Goal: Information Seeking & Learning: Compare options

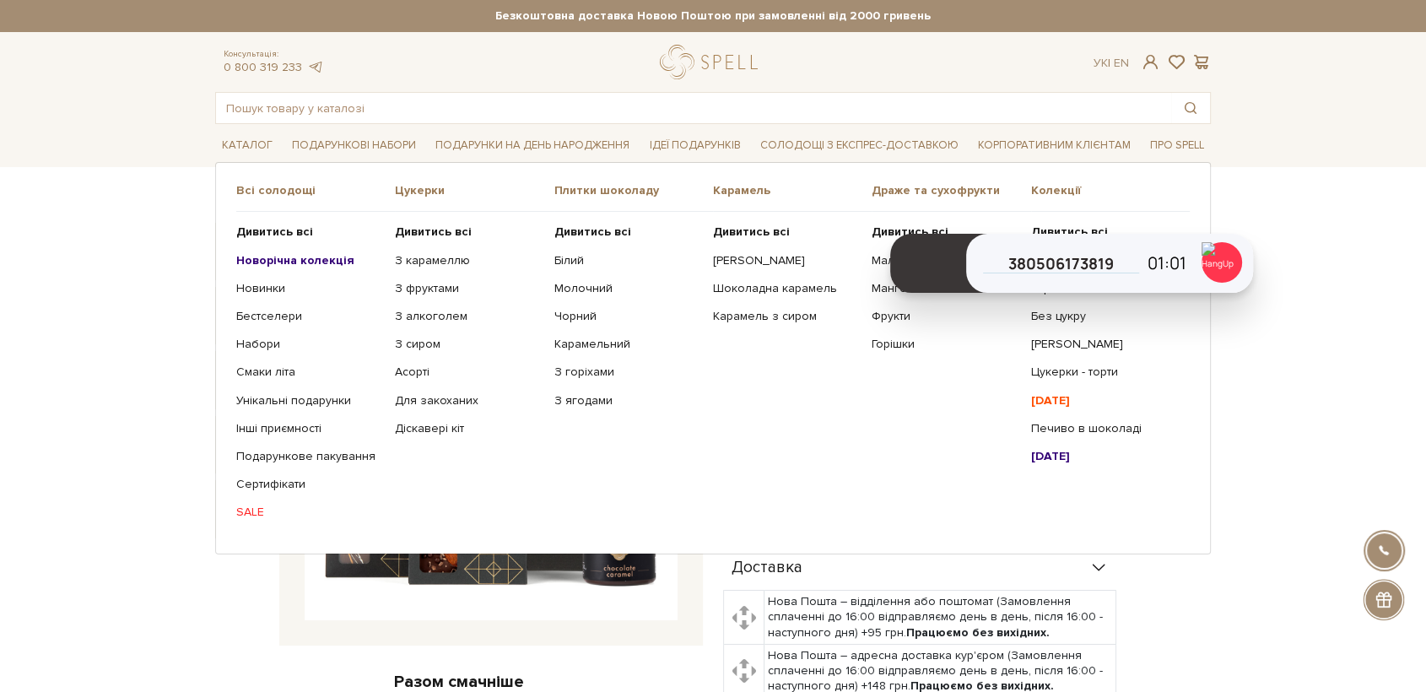
click at [323, 262] on b "Новорічна колекція" at bounding box center [295, 260] width 118 height 14
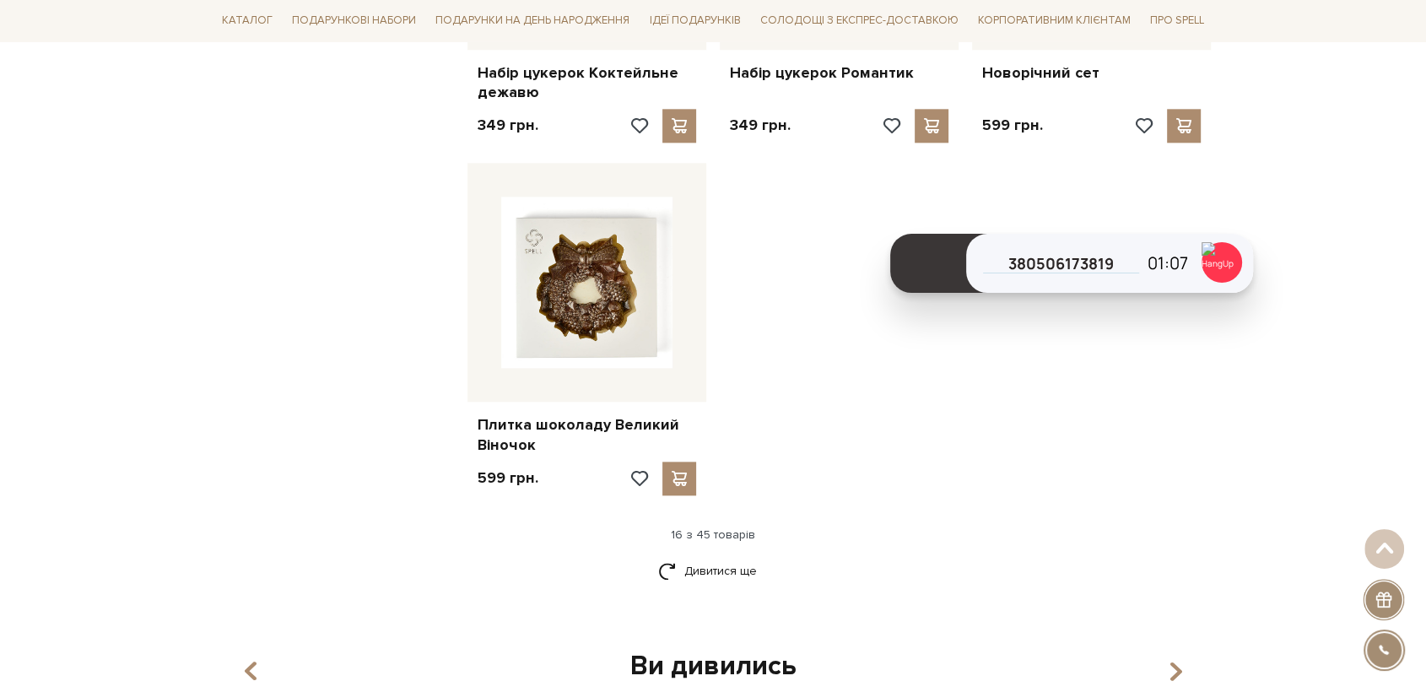
scroll to position [1926, 0]
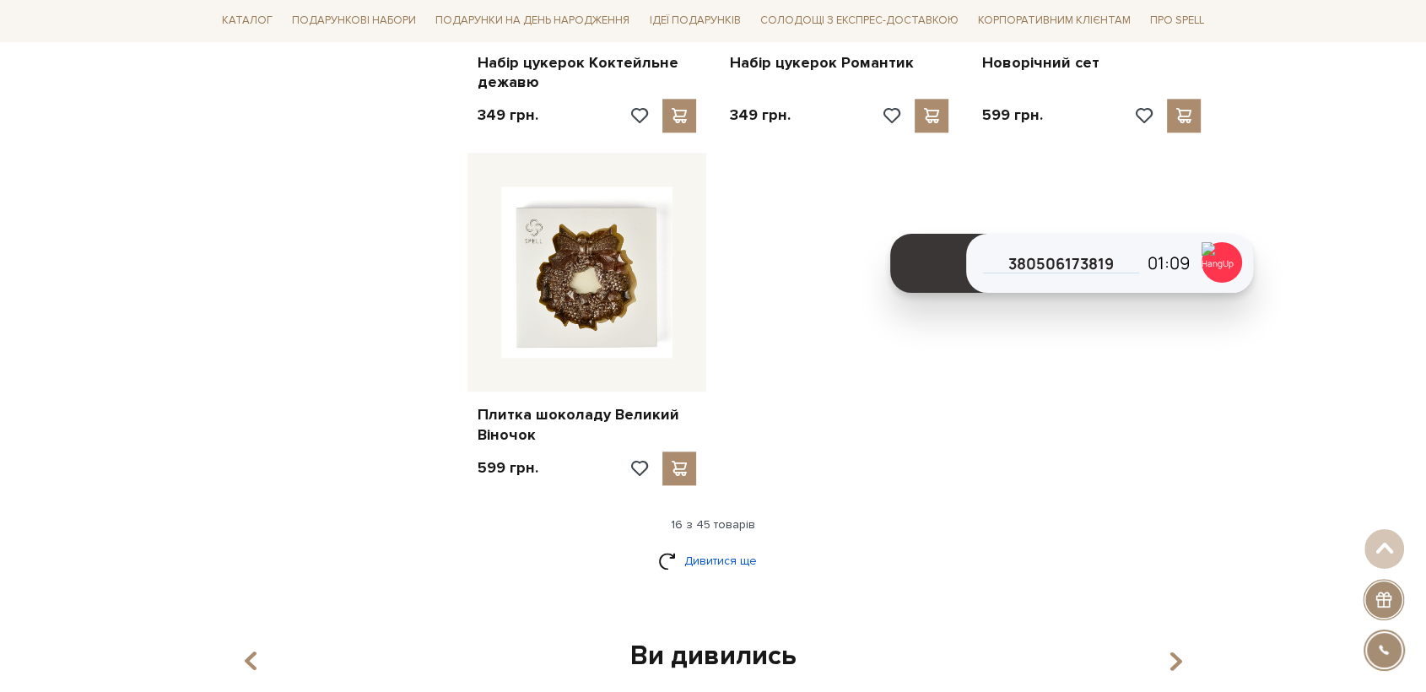
click at [702, 565] on link "Дивитися ще" at bounding box center [713, 561] width 110 height 30
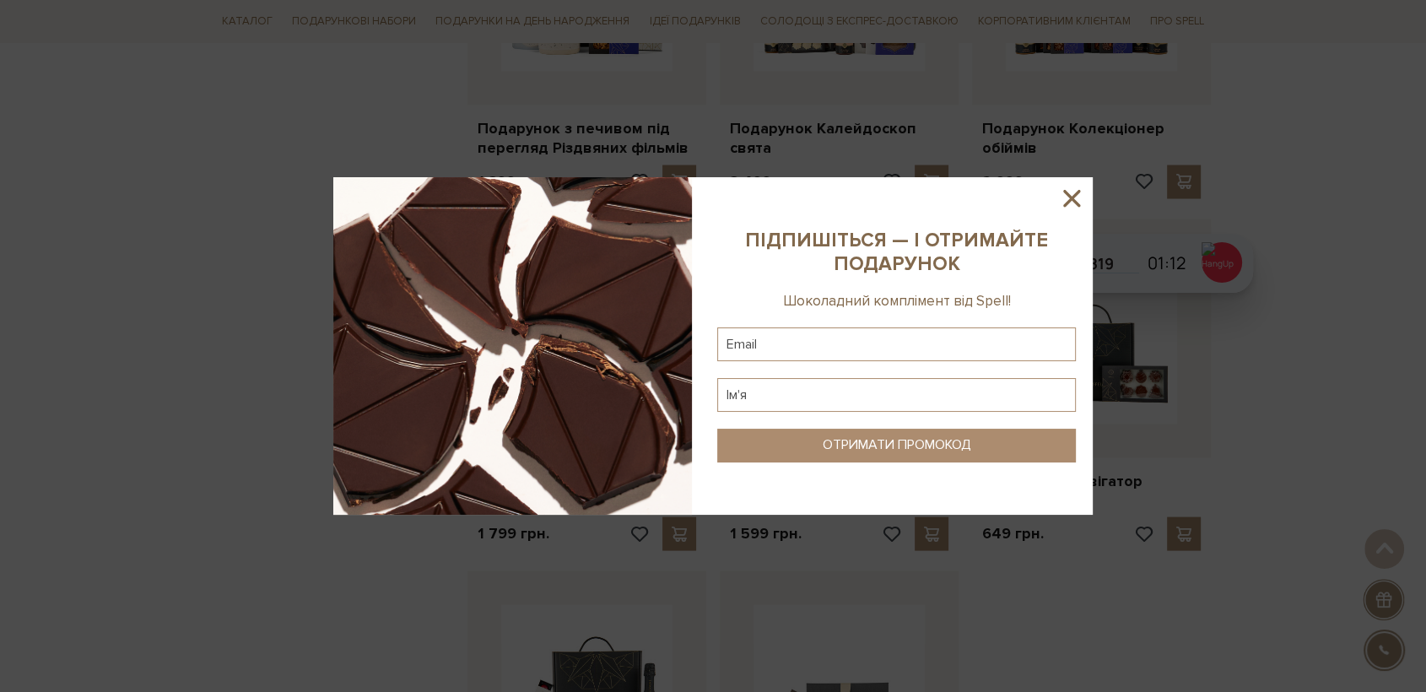
scroll to position [3288, 0]
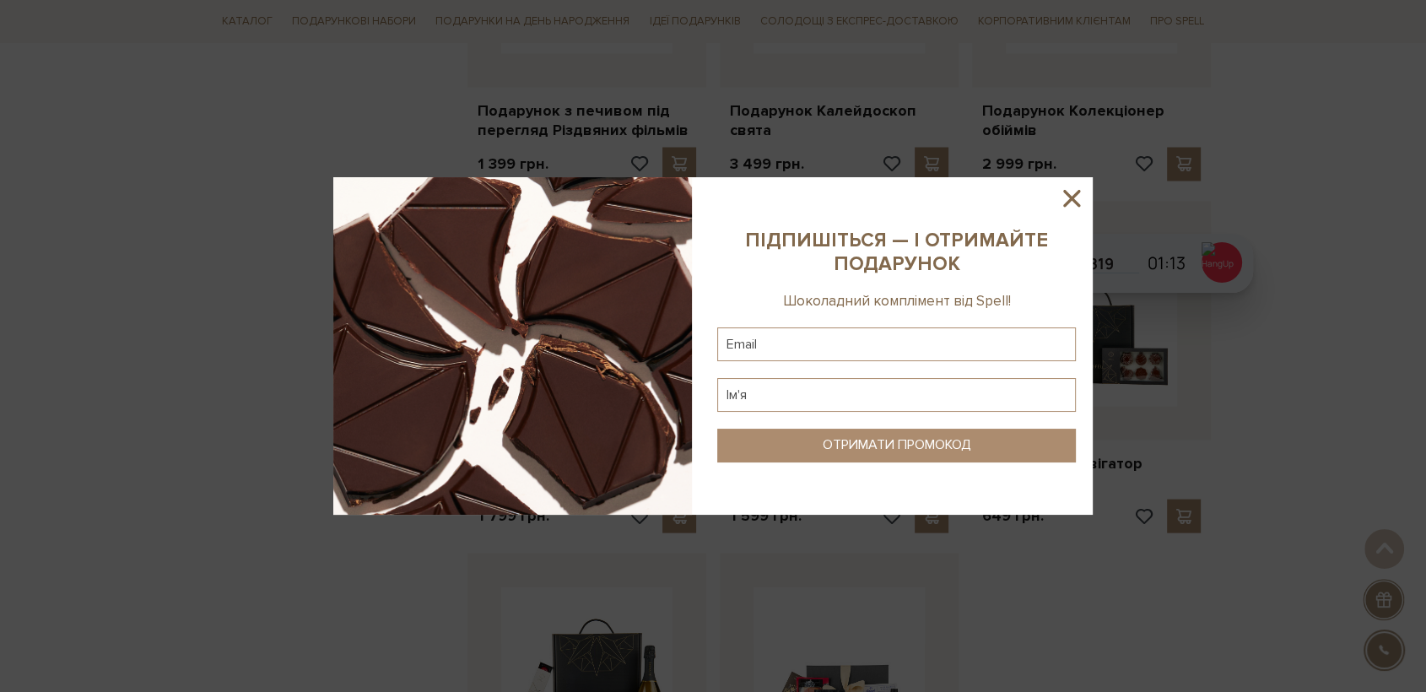
click at [1073, 199] on icon at bounding box center [1071, 198] width 17 height 17
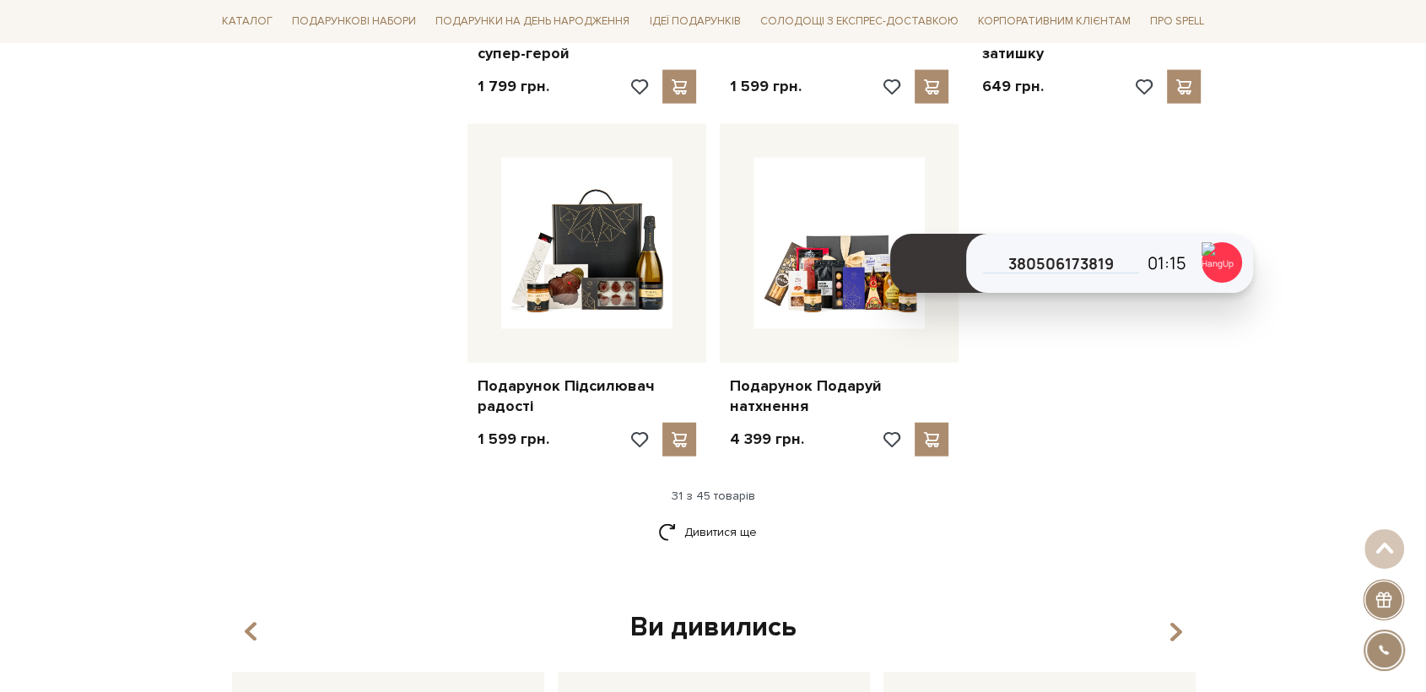
scroll to position [3723, 0]
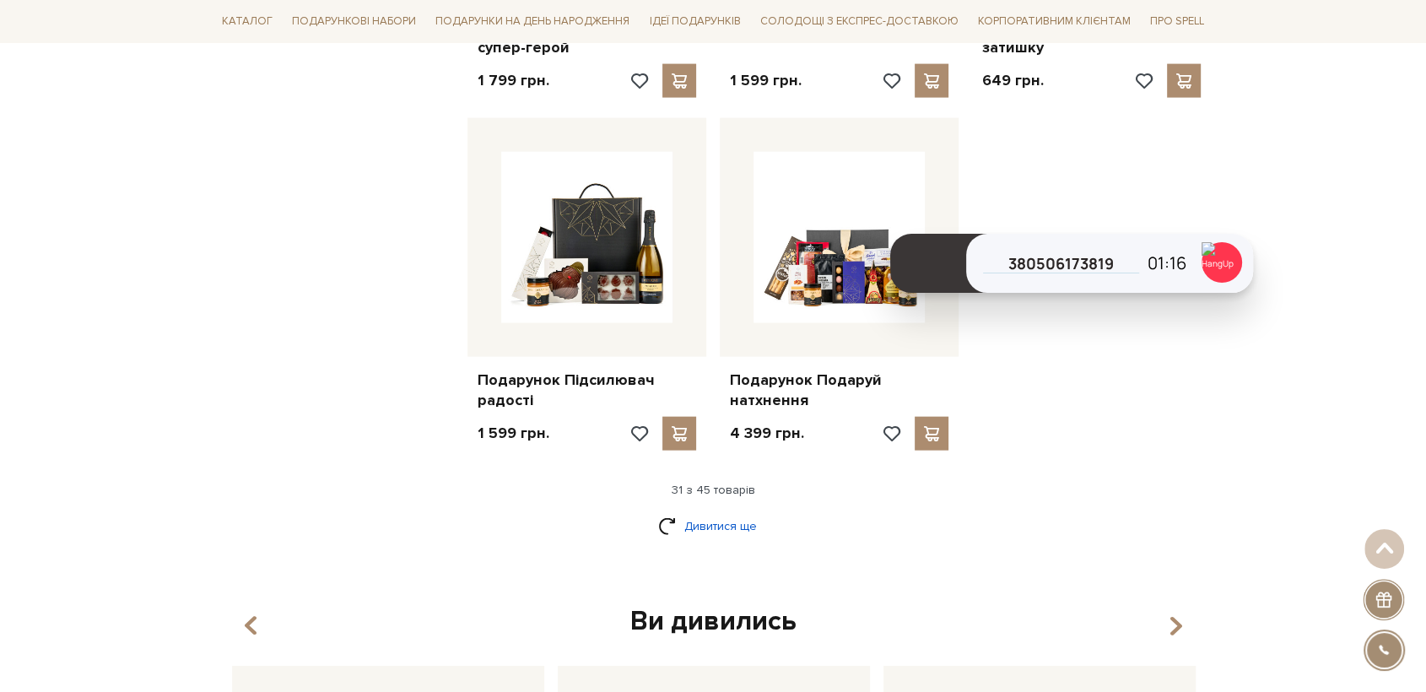
click at [736, 517] on link "Дивитися ще" at bounding box center [713, 526] width 110 height 30
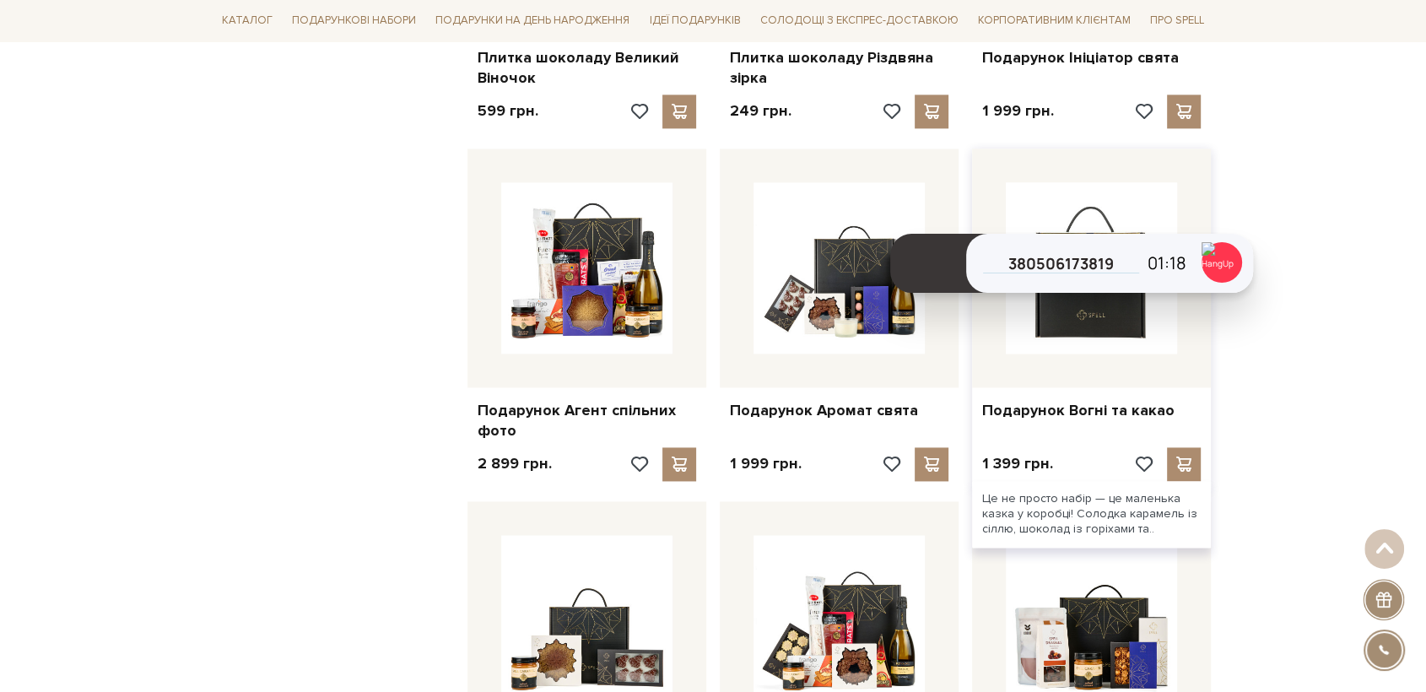
scroll to position [2268, 0]
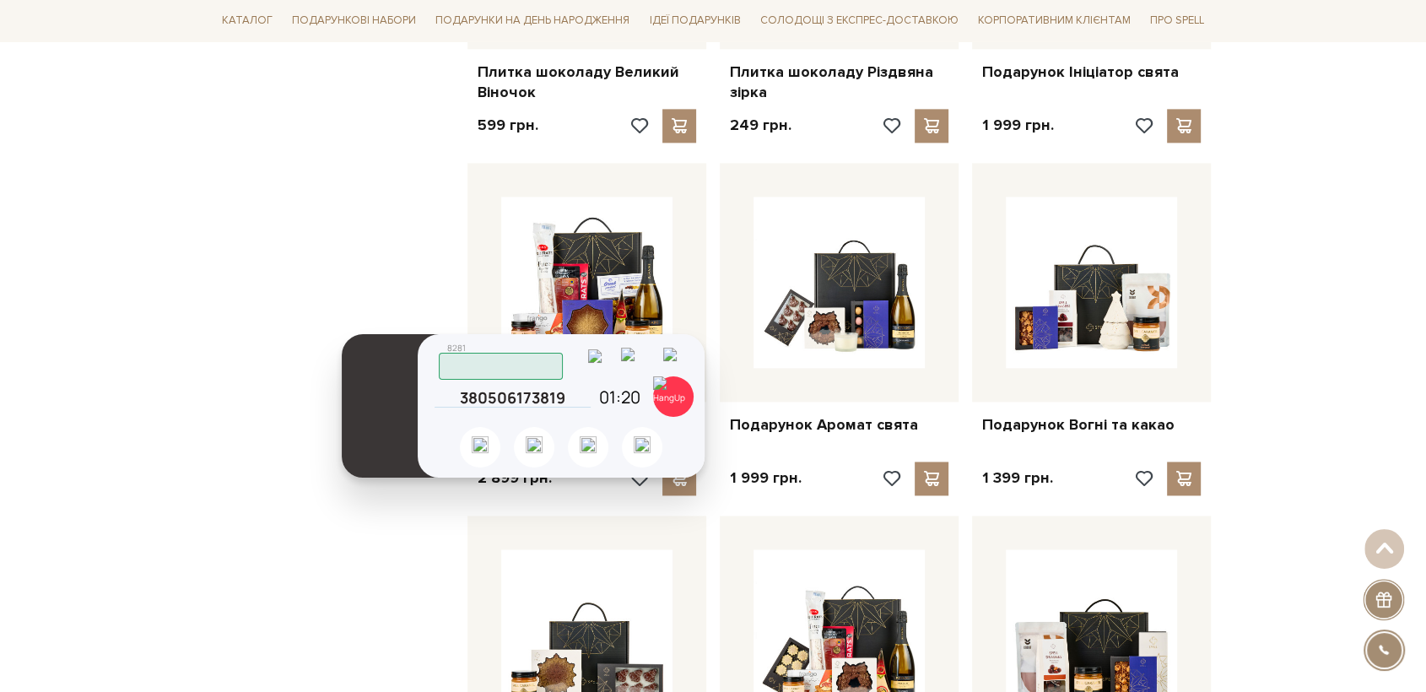
drag, startPoint x: 950, startPoint y: 251, endPoint x: 383, endPoint y: 387, distance: 583.1
click at [383, 387] on header at bounding box center [390, 405] width 97 height 143
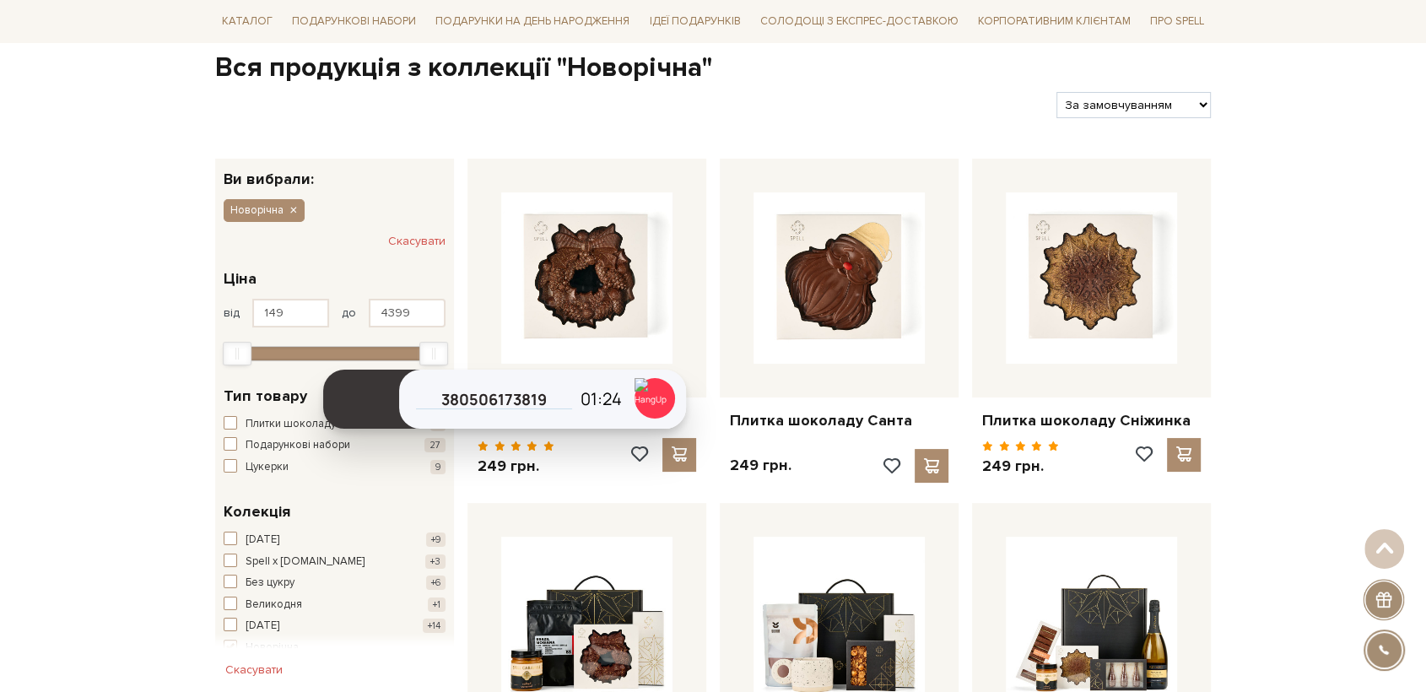
scroll to position [0, 0]
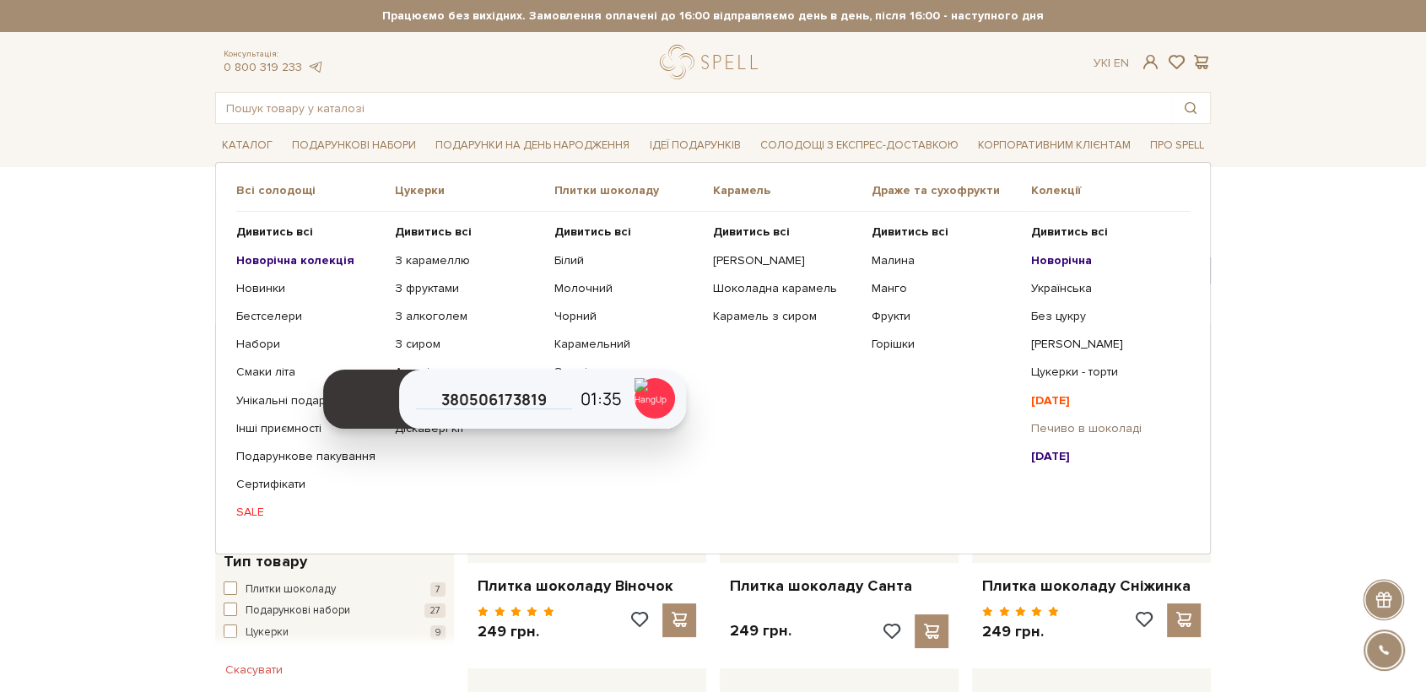
click at [1089, 433] on link "Печиво в шоколаді" at bounding box center [1104, 428] width 146 height 15
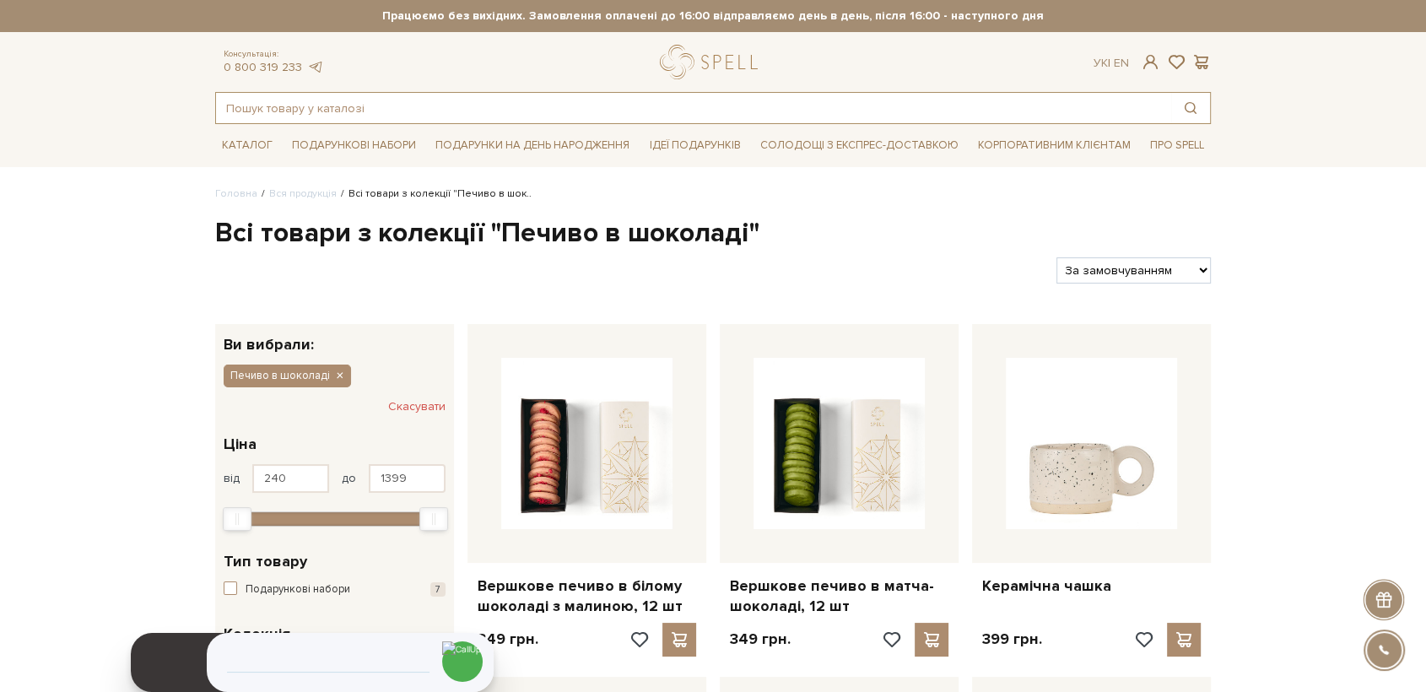
click at [536, 101] on input "text" at bounding box center [693, 108] width 955 height 30
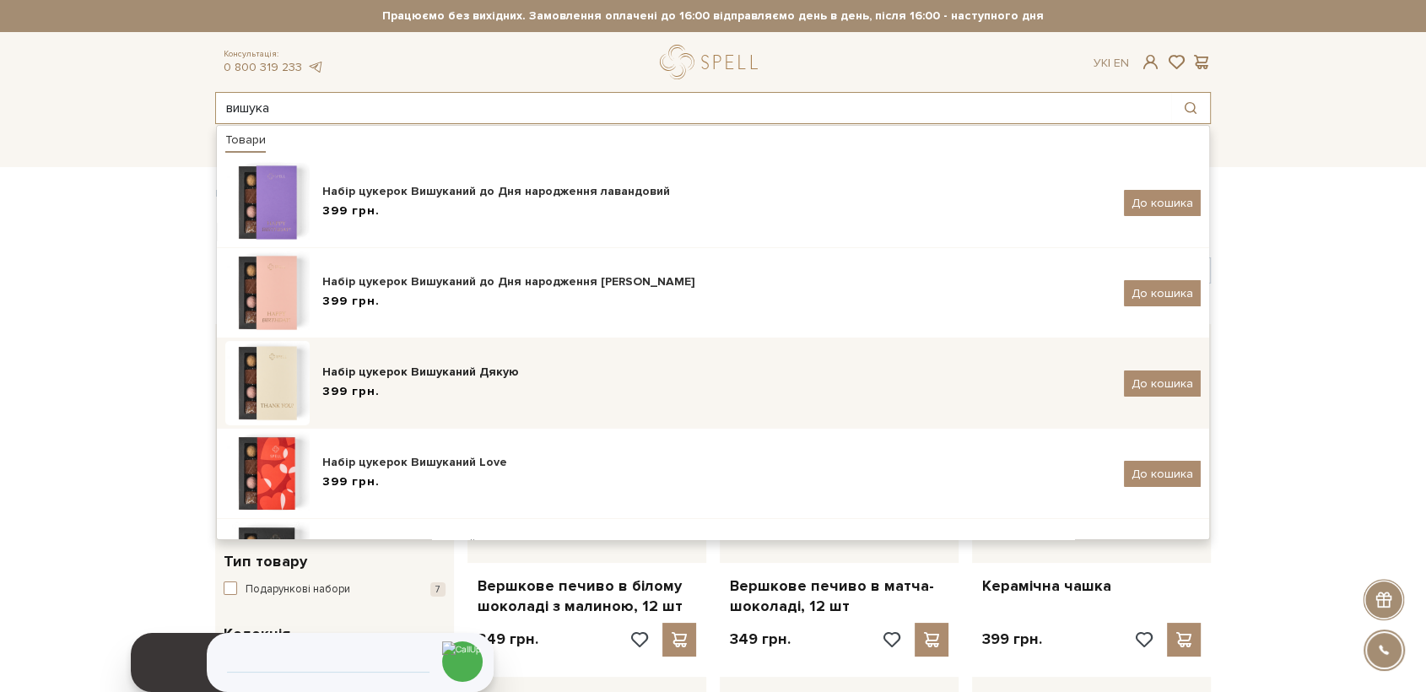
type input "вишука"
click at [281, 387] on img at bounding box center [267, 383] width 84 height 84
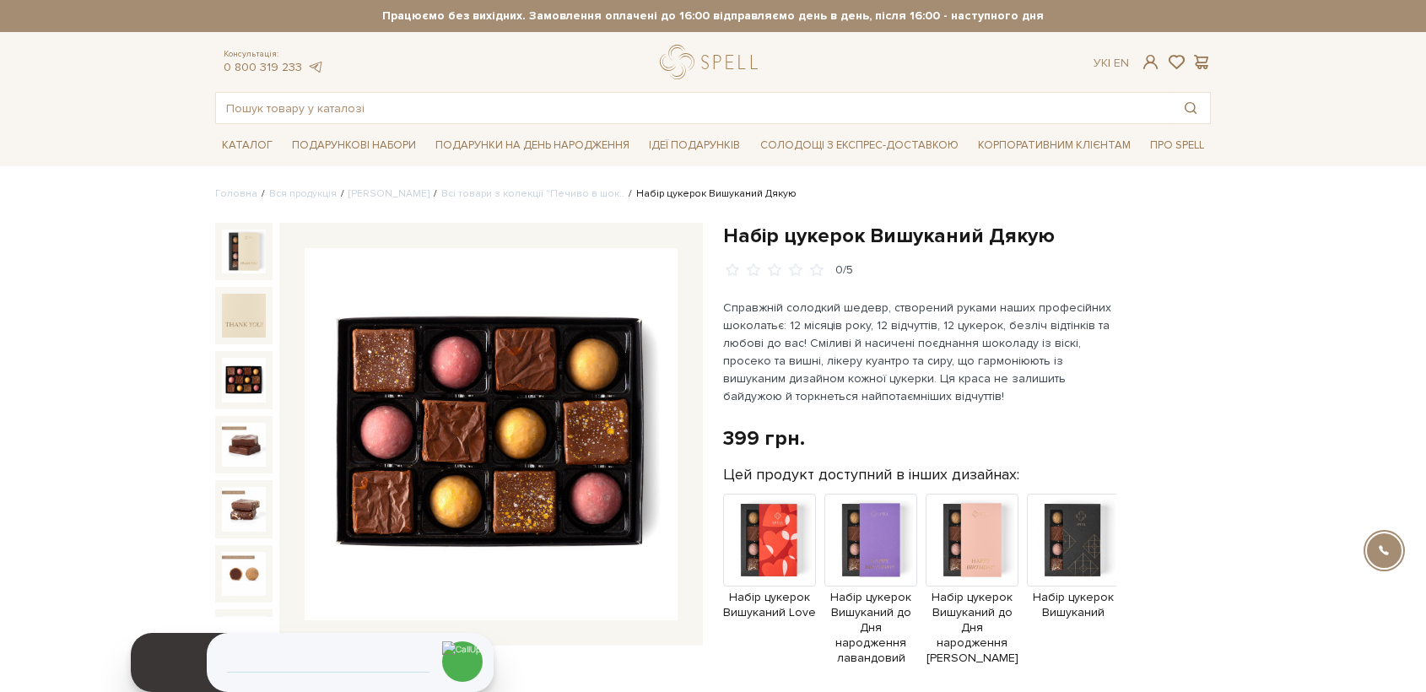
click at [246, 367] on img at bounding box center [244, 380] width 44 height 44
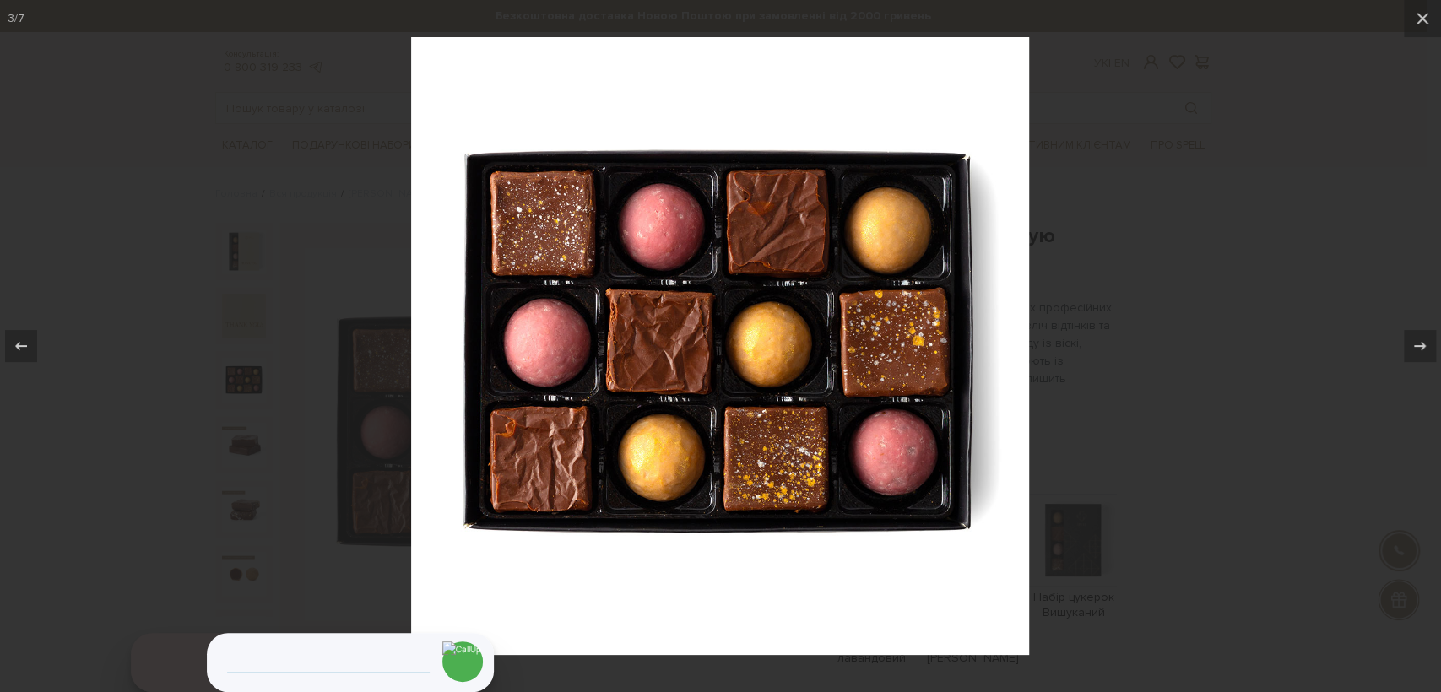
click at [311, 489] on div at bounding box center [720, 346] width 1441 height 692
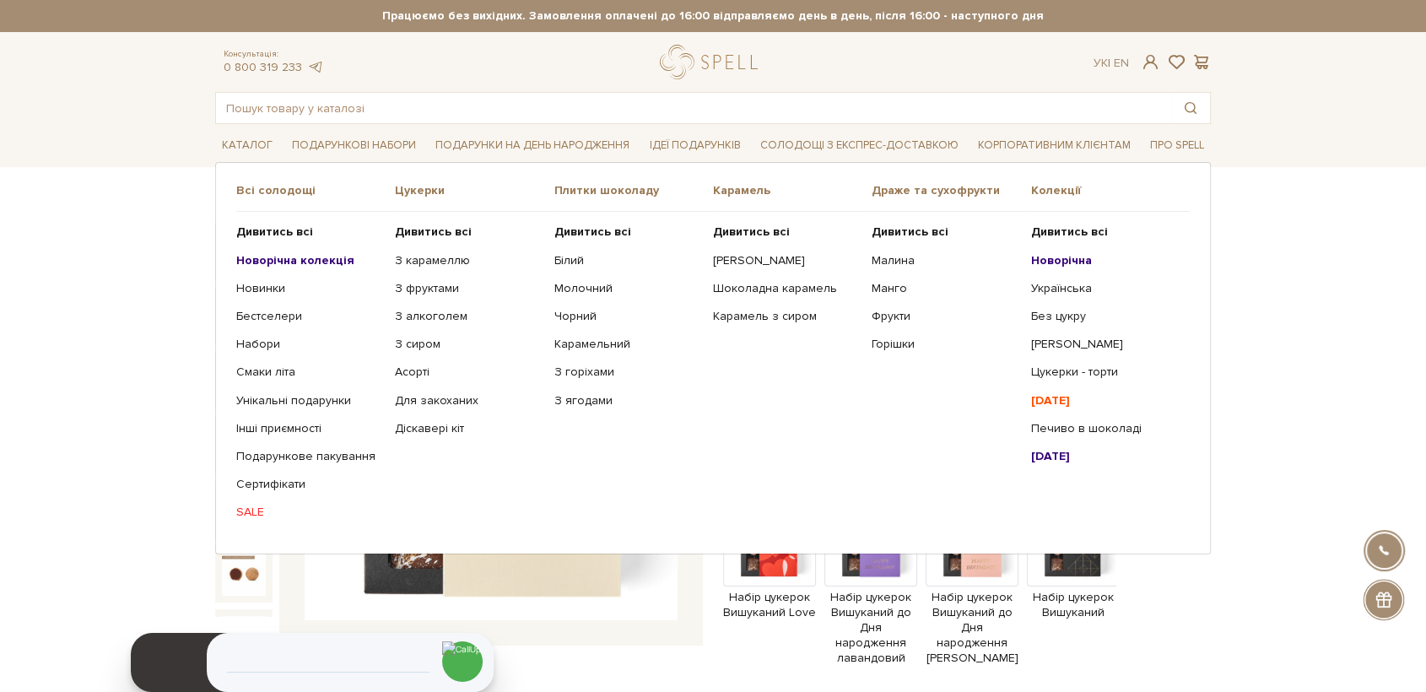
click at [311, 259] on b "Новорічна колекція" at bounding box center [295, 260] width 118 height 14
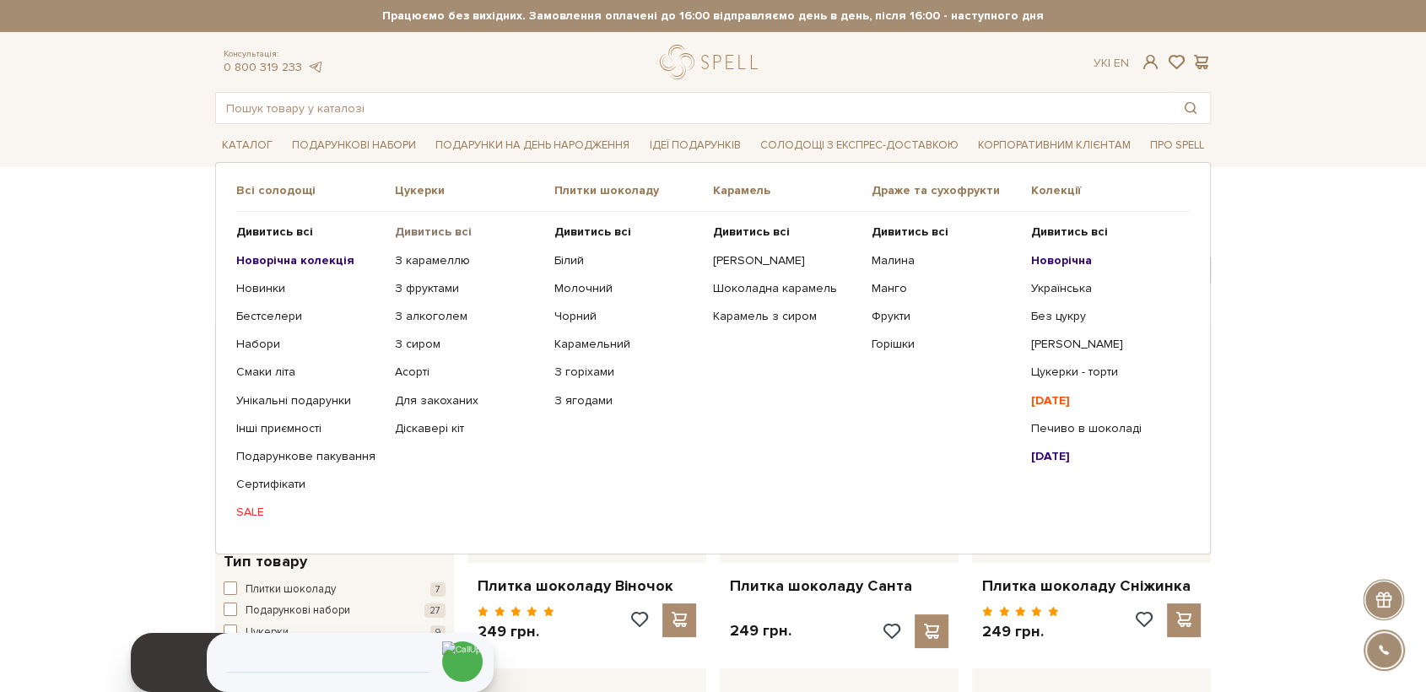
click at [445, 230] on b "Дивитись всі" at bounding box center [433, 231] width 77 height 14
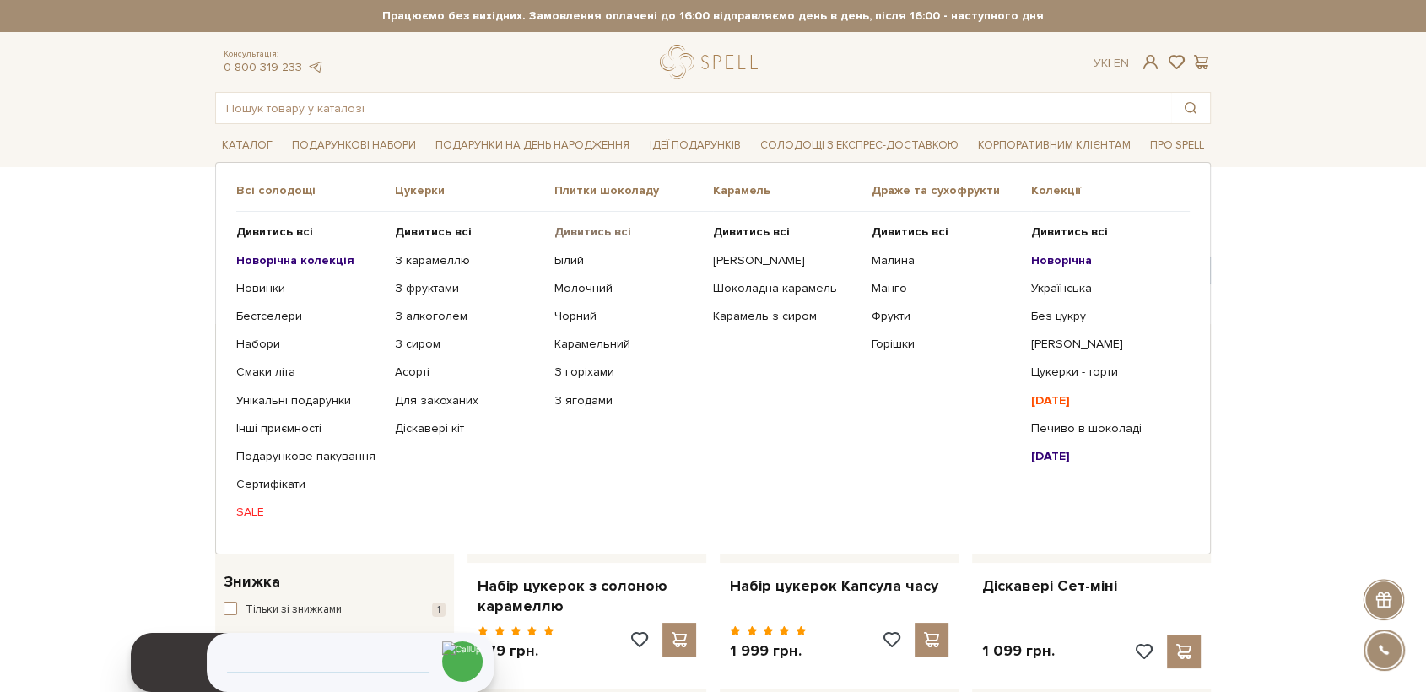
click at [594, 231] on b "Дивитись всі" at bounding box center [592, 231] width 77 height 14
click at [1052, 432] on link "Печиво в шоколаді" at bounding box center [1104, 428] width 146 height 15
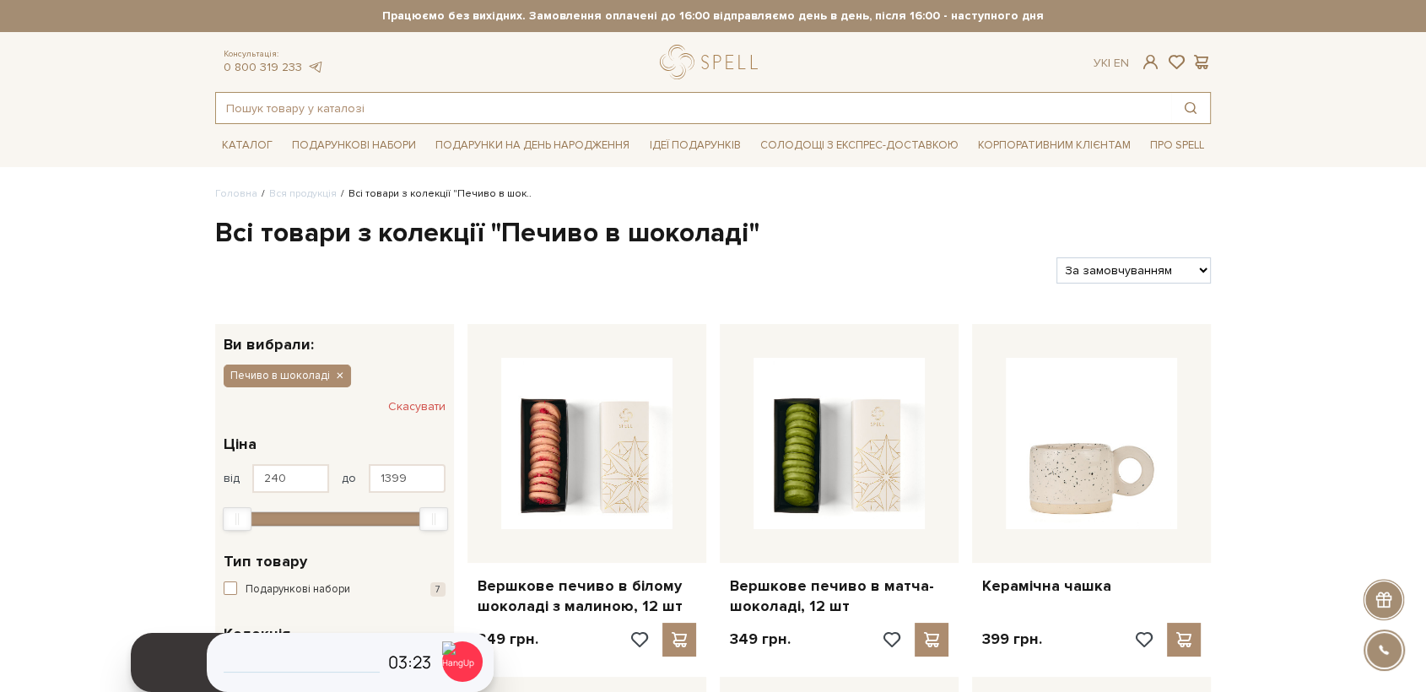
click at [297, 114] on input "text" at bounding box center [693, 108] width 955 height 30
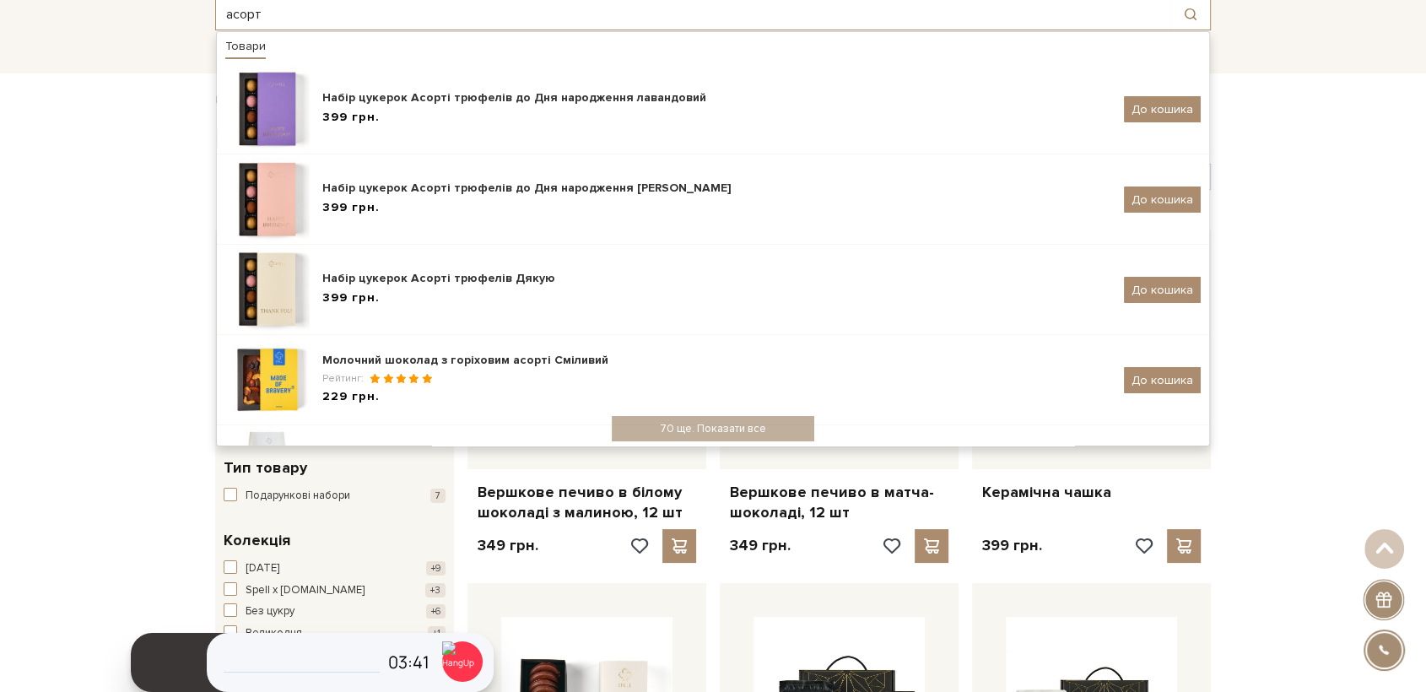
type input "асорт"
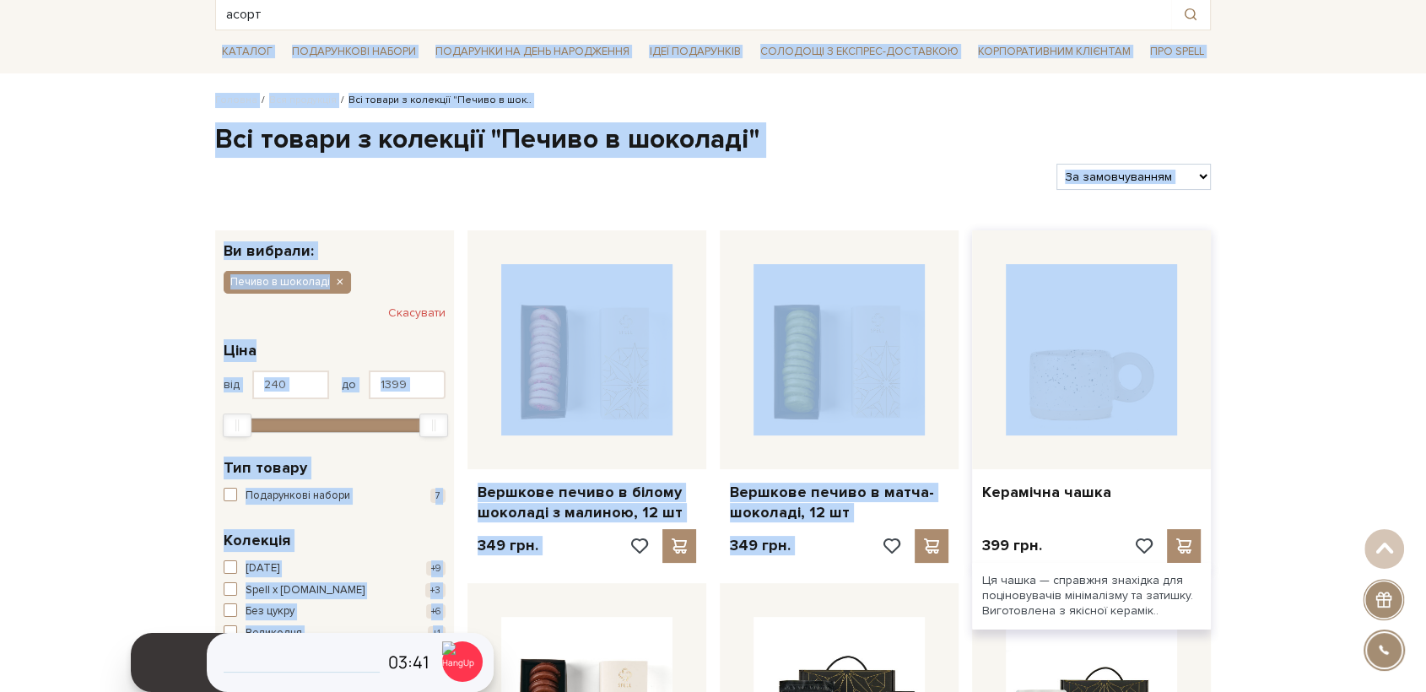
drag, startPoint x: 1208, startPoint y: 260, endPoint x: 1196, endPoint y: 330, distance: 71.2
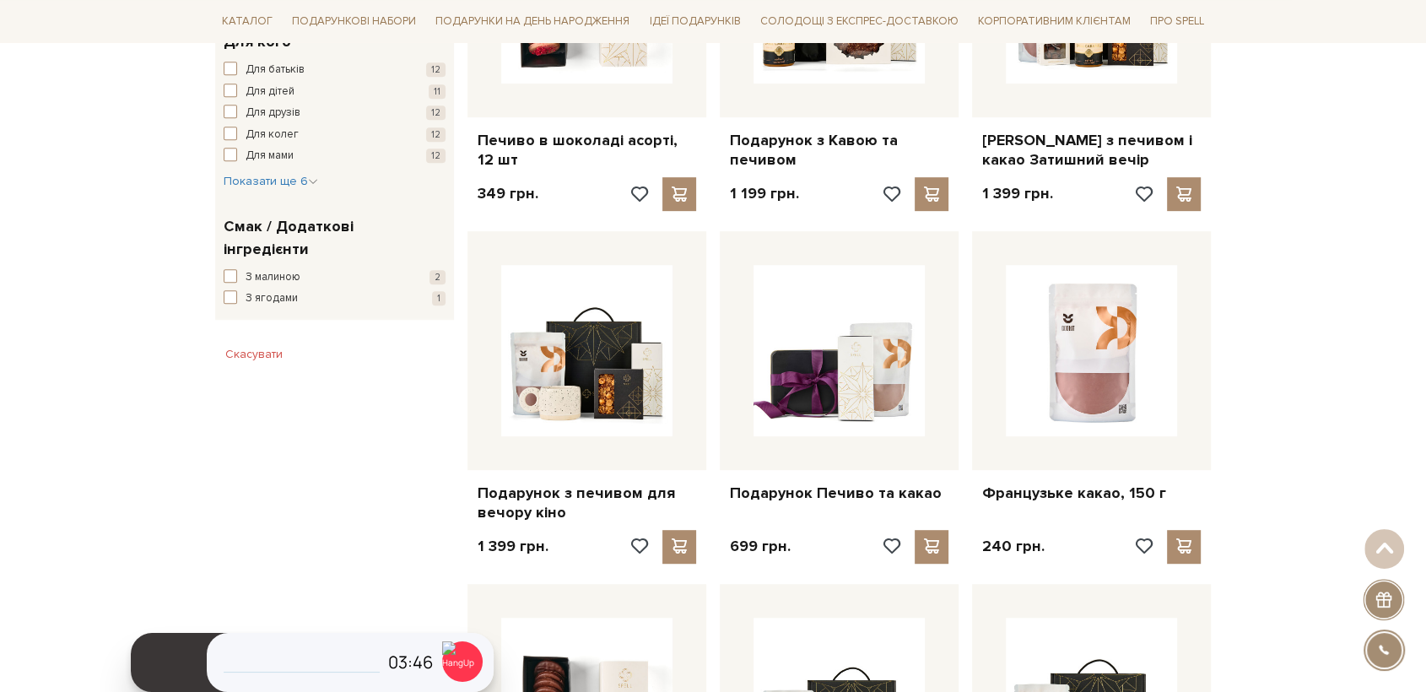
click at [1302, 291] on div "Головна Вся продукція Всі товари з колекції "Печиво в шок.. Всі товари з колекц…" at bounding box center [713, 600] width 1426 height 2425
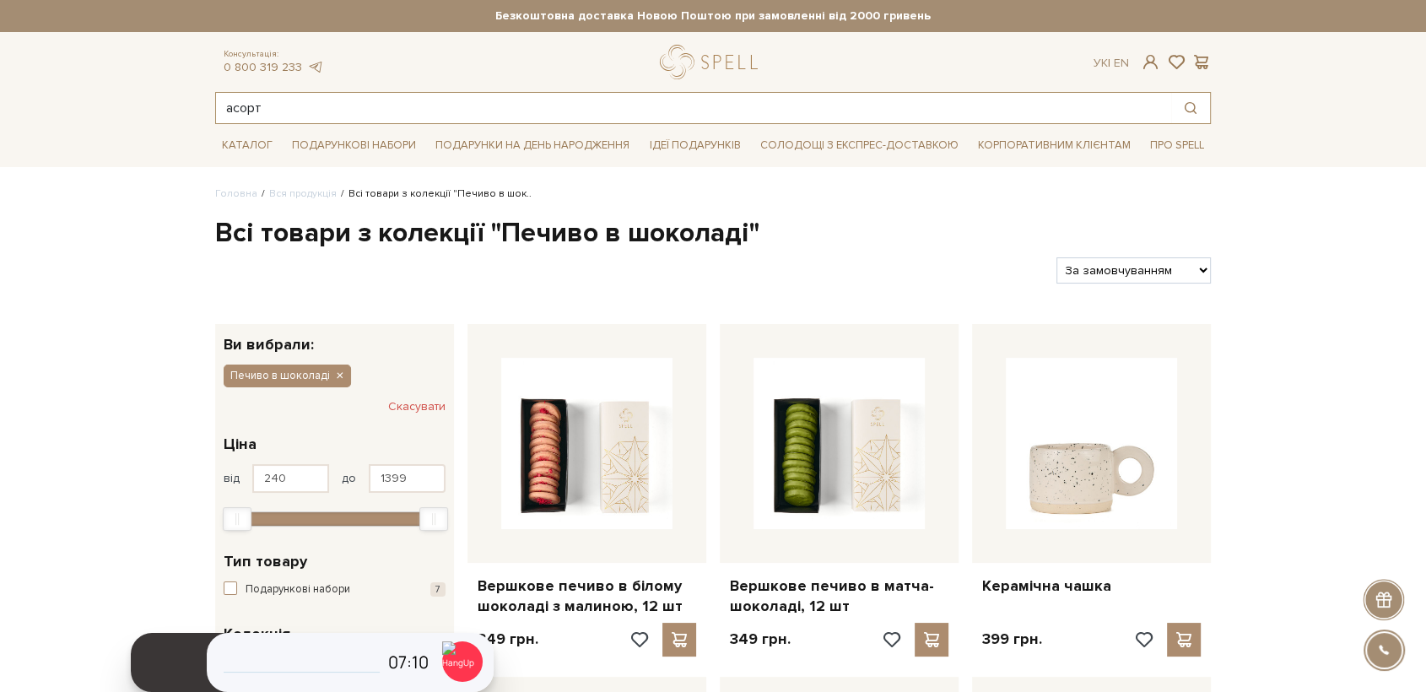
click at [306, 113] on input "асорт" at bounding box center [693, 108] width 955 height 30
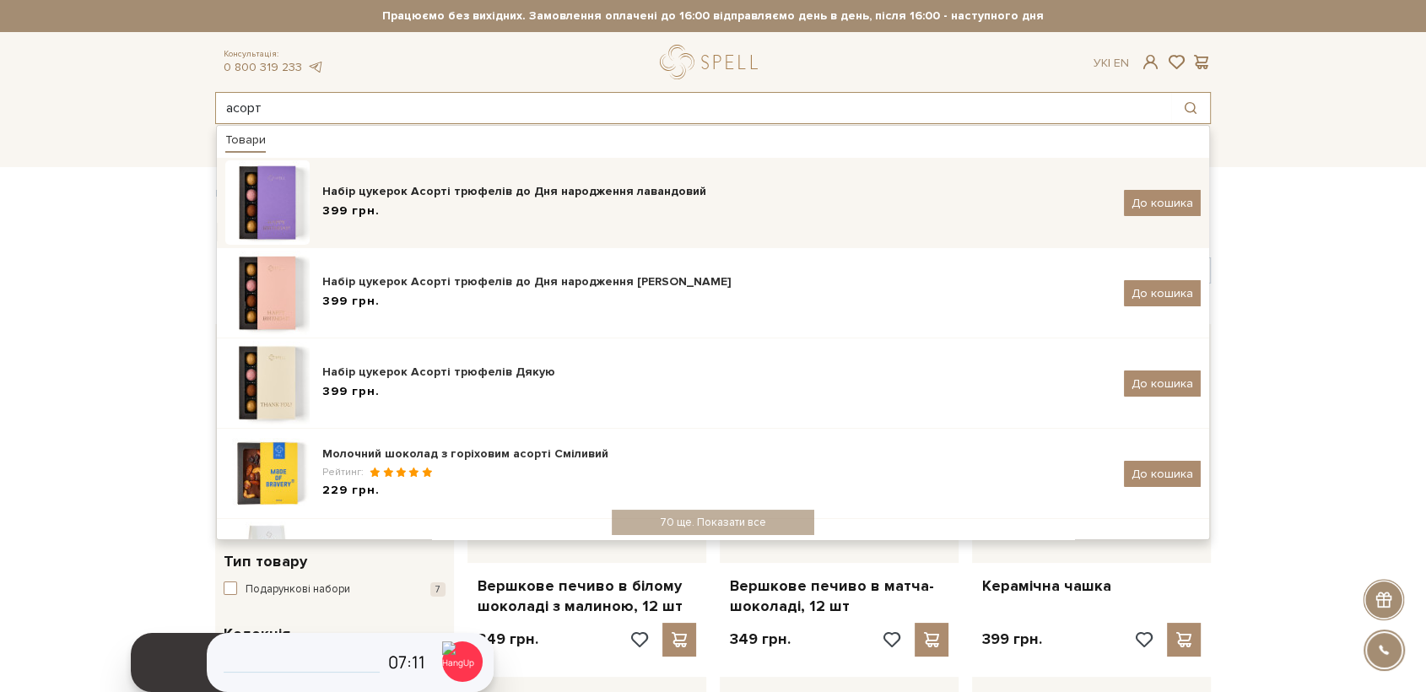
click at [290, 192] on img at bounding box center [267, 202] width 84 height 84
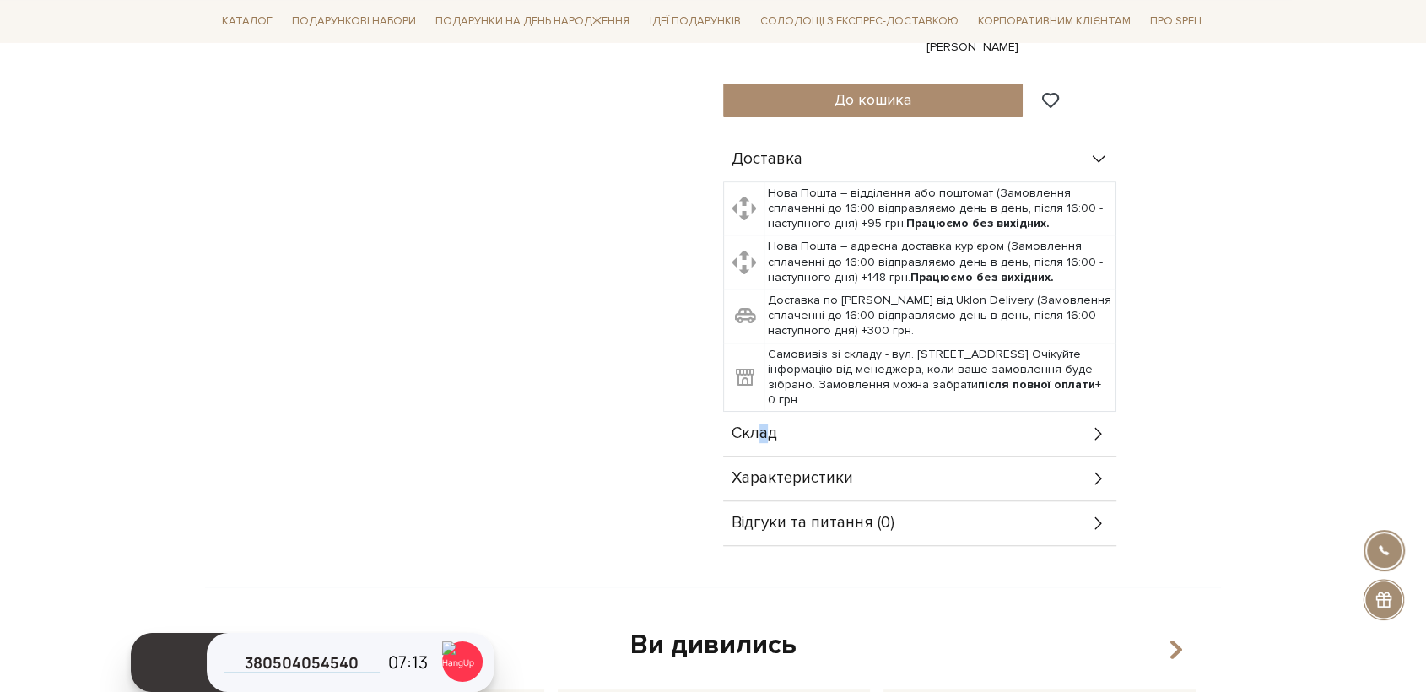
click at [764, 433] on span "Склад" at bounding box center [755, 433] width 46 height 15
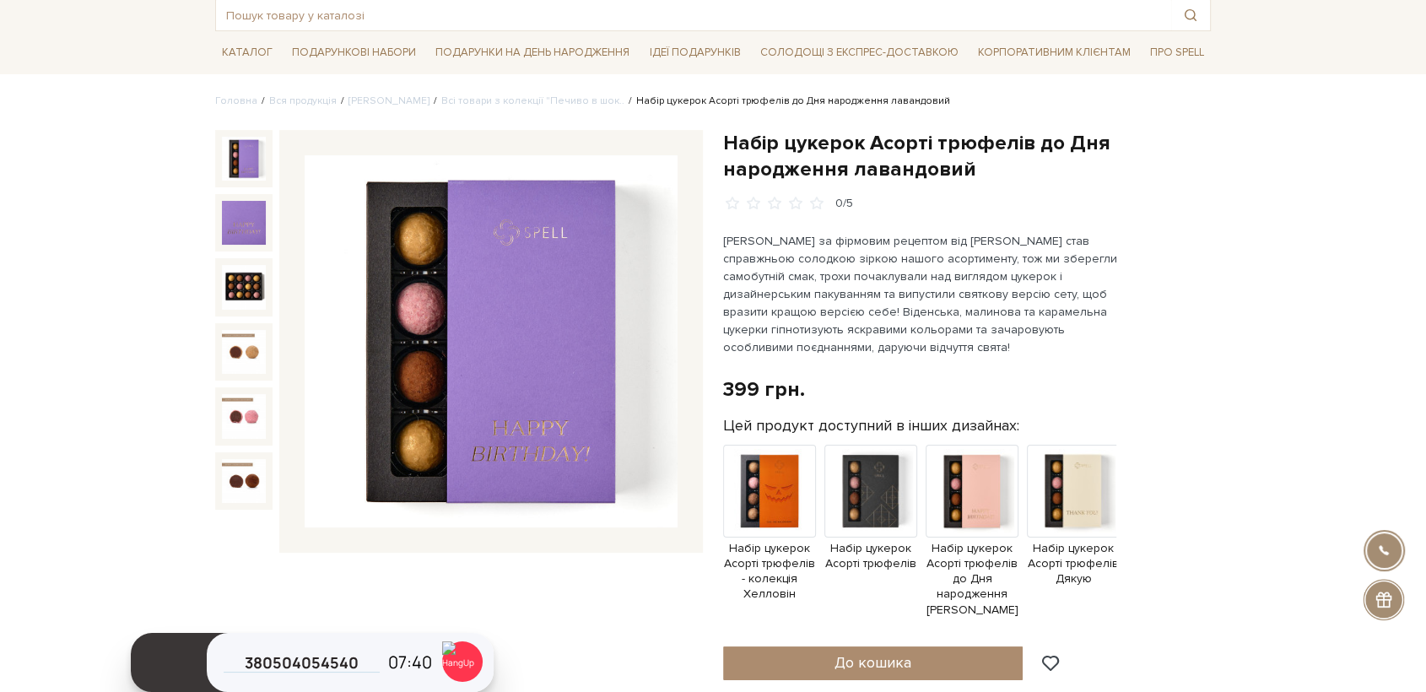
scroll to position [94, 0]
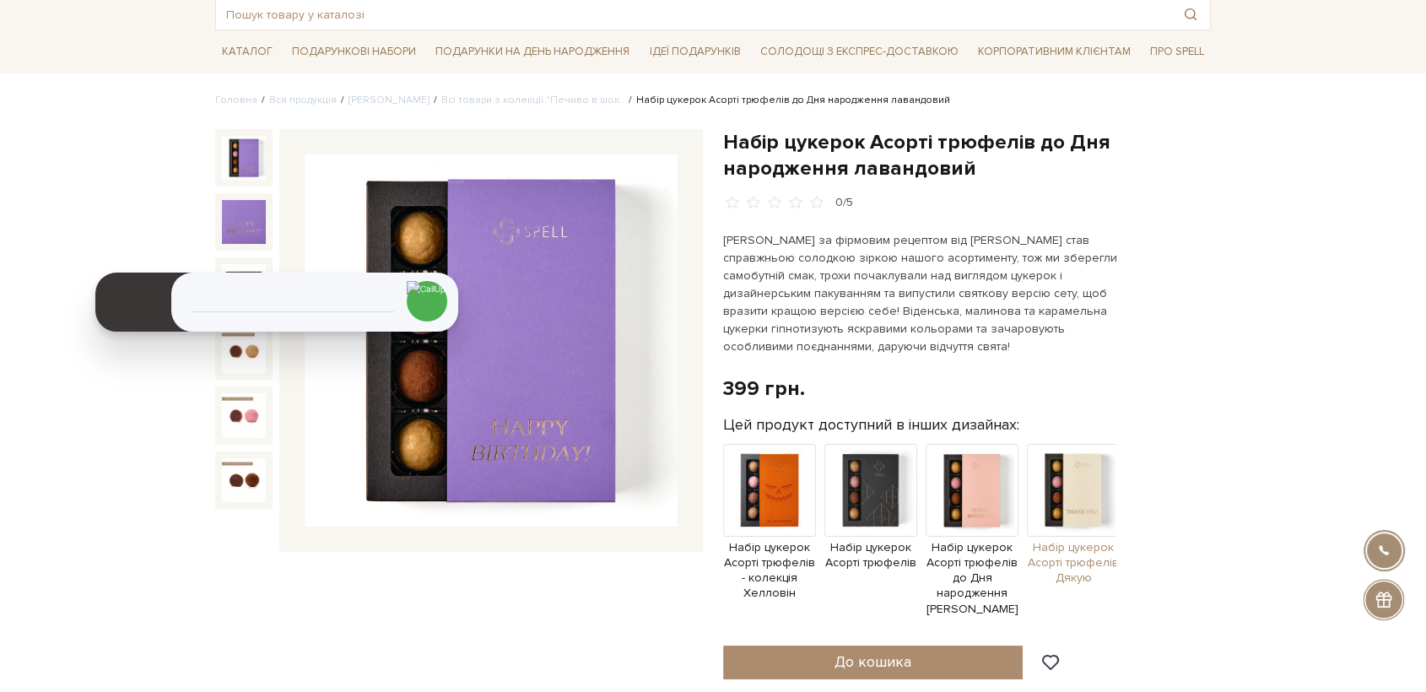
click at [1078, 495] on img at bounding box center [1073, 490] width 93 height 93
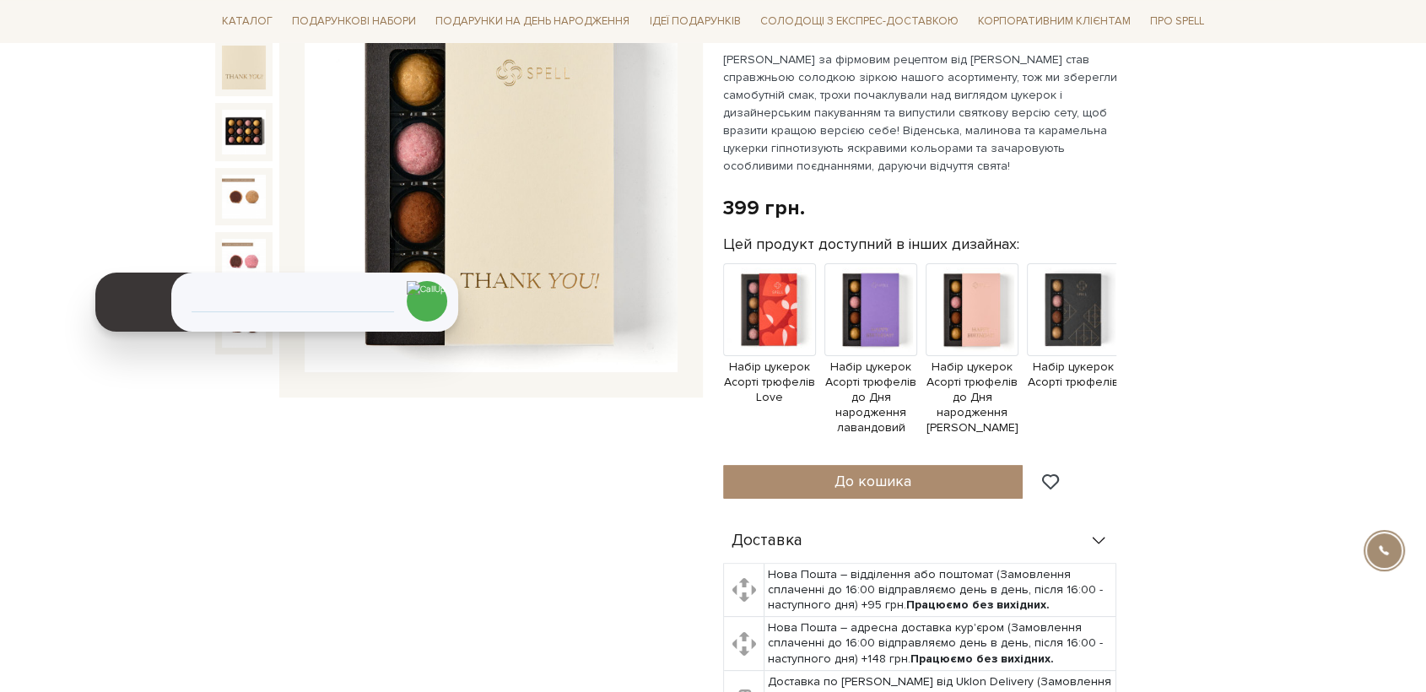
scroll to position [281, 0]
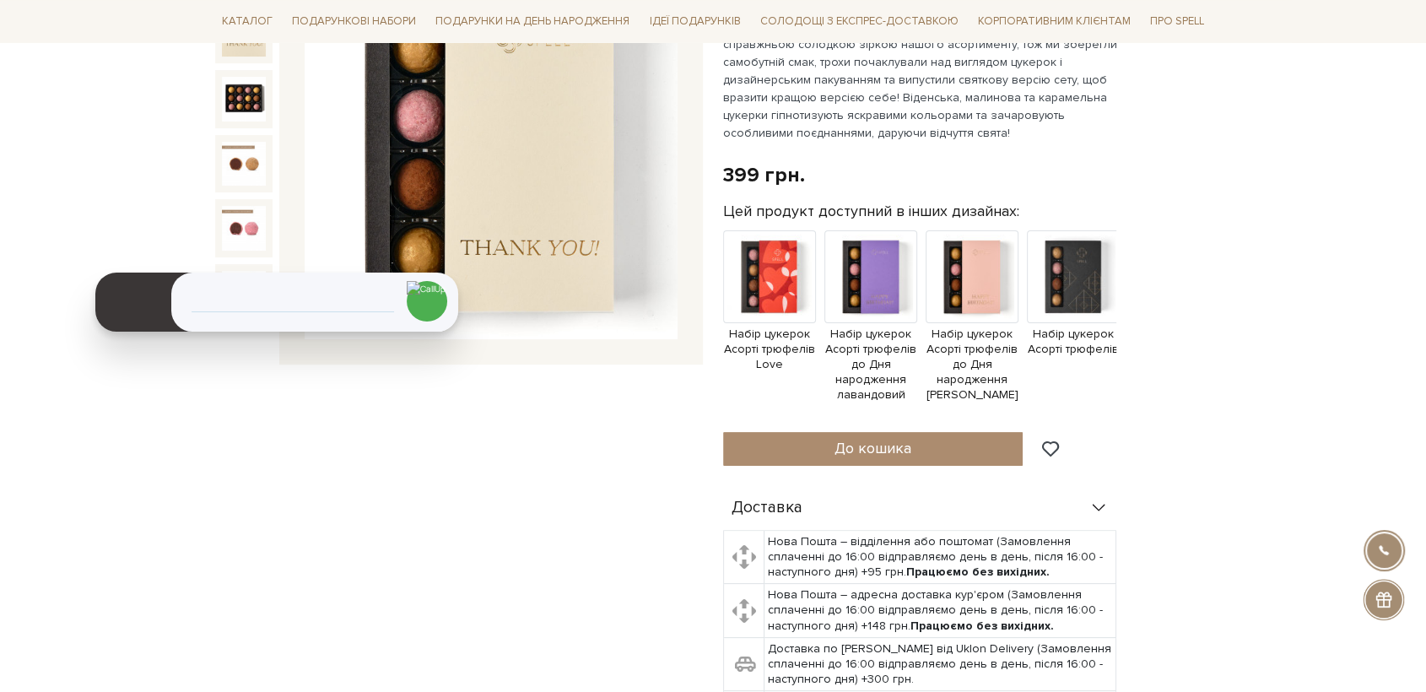
click at [554, 167] on img at bounding box center [491, 153] width 373 height 373
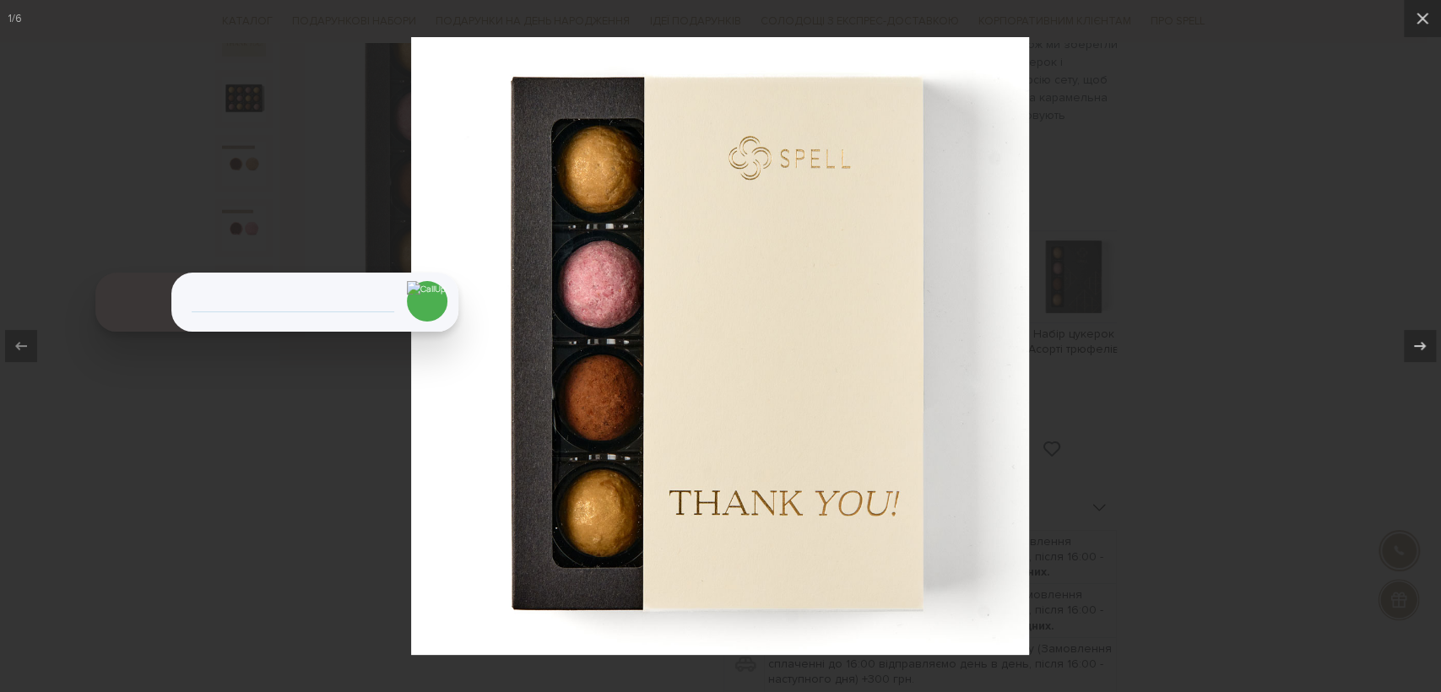
drag, startPoint x: 1046, startPoint y: 475, endPoint x: 923, endPoint y: 513, distance: 128.1
click at [1044, 475] on div at bounding box center [720, 346] width 1441 height 692
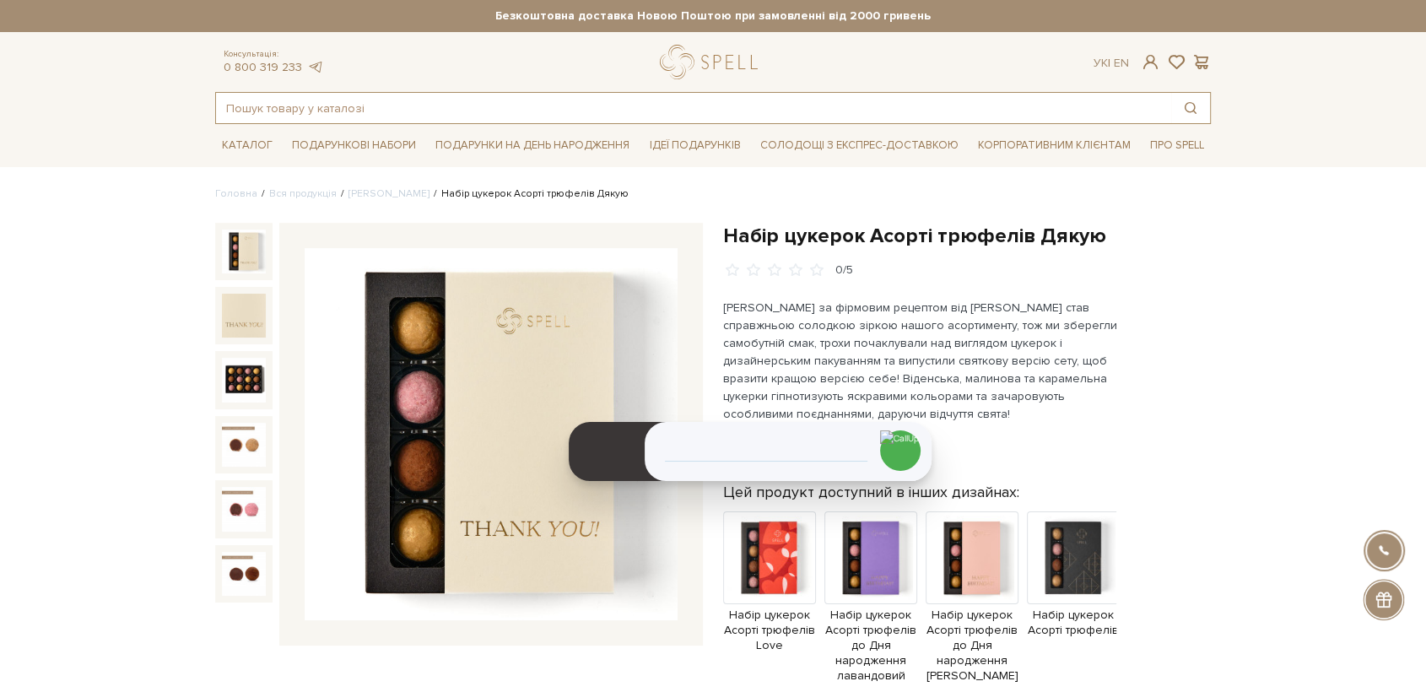
click at [378, 116] on input "text" at bounding box center [693, 108] width 955 height 30
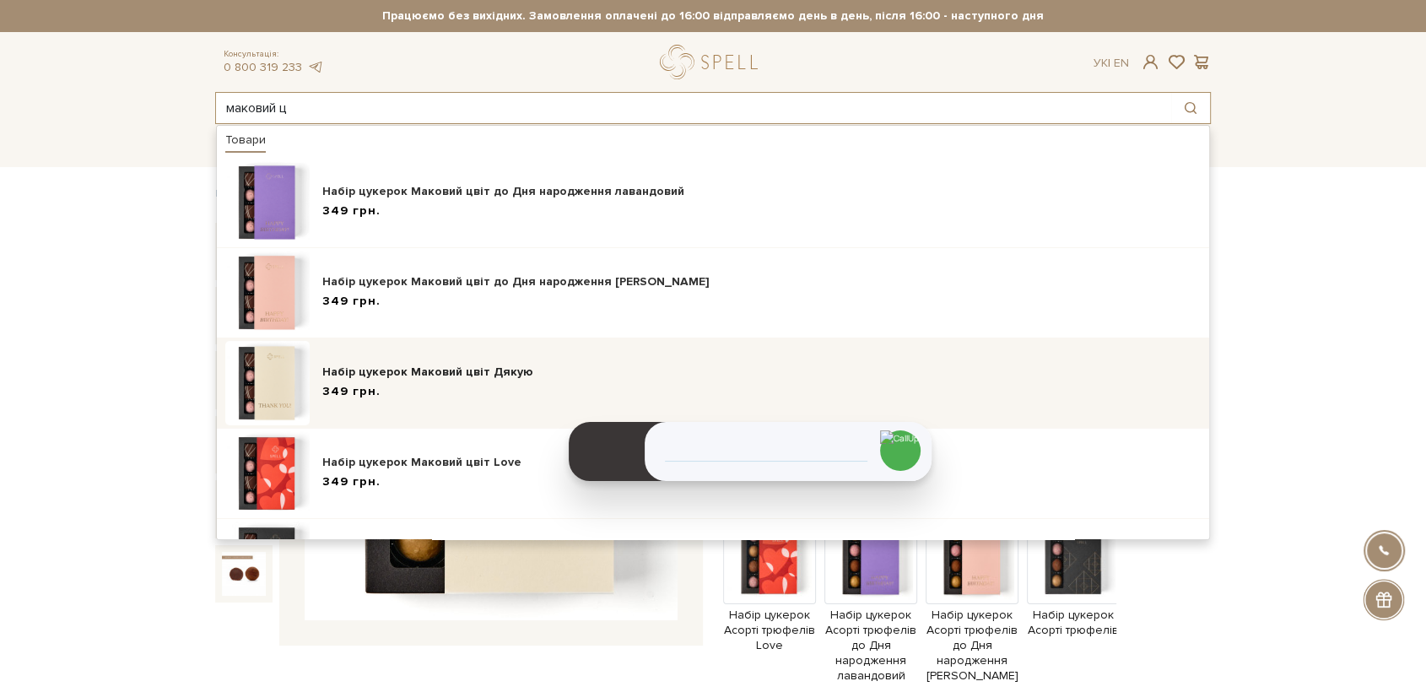
type input "маковий ц"
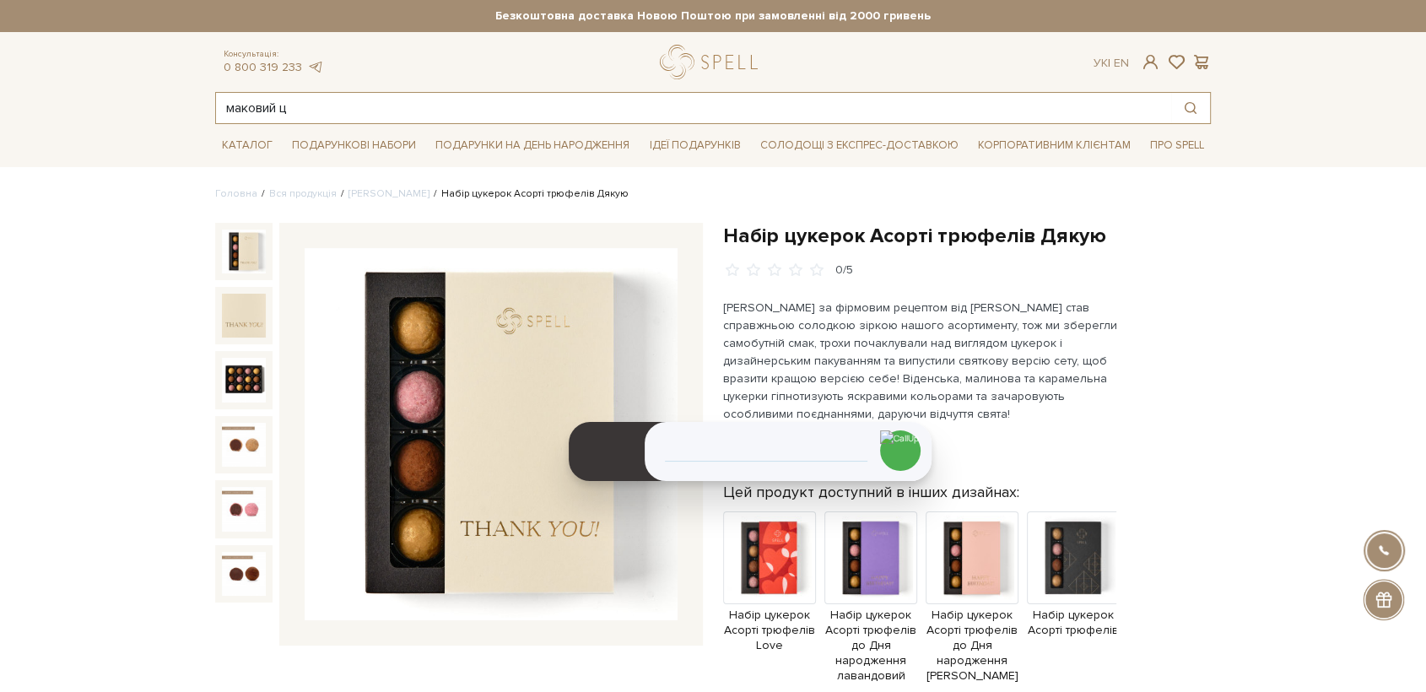
click at [300, 108] on input "маковий ц" at bounding box center [693, 108] width 955 height 30
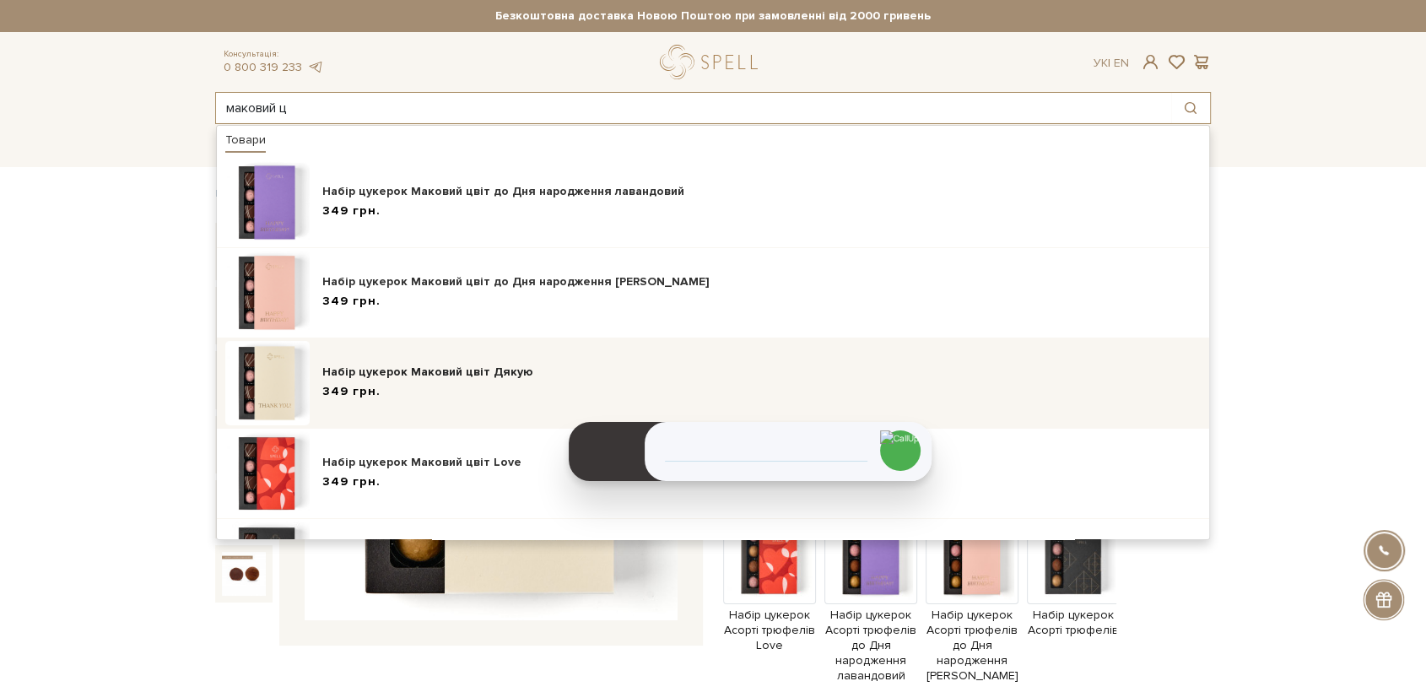
click at [271, 400] on img at bounding box center [267, 383] width 84 height 84
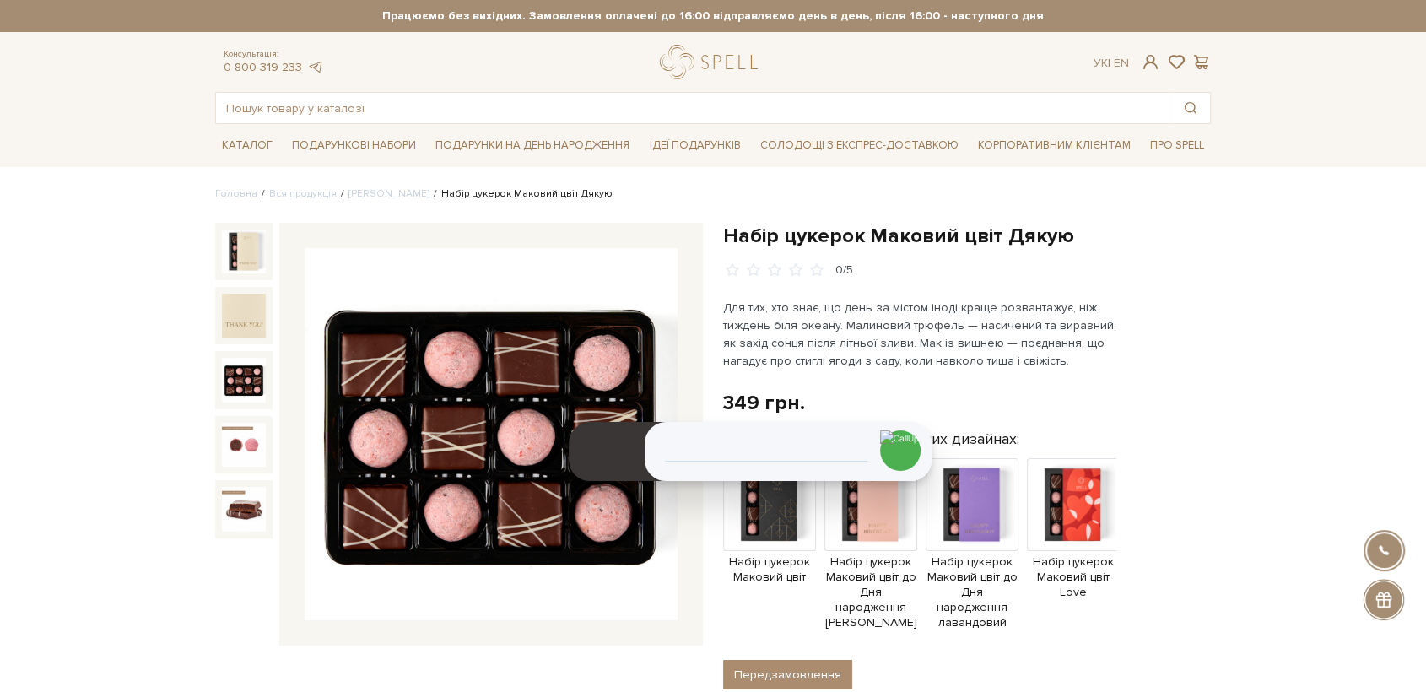
drag, startPoint x: 623, startPoint y: 678, endPoint x: 633, endPoint y: 672, distance: 12.2
click at [625, 678] on div "Набір цукерок Маковий цвіт Дякую 0/5" at bounding box center [459, 670] width 508 height 895
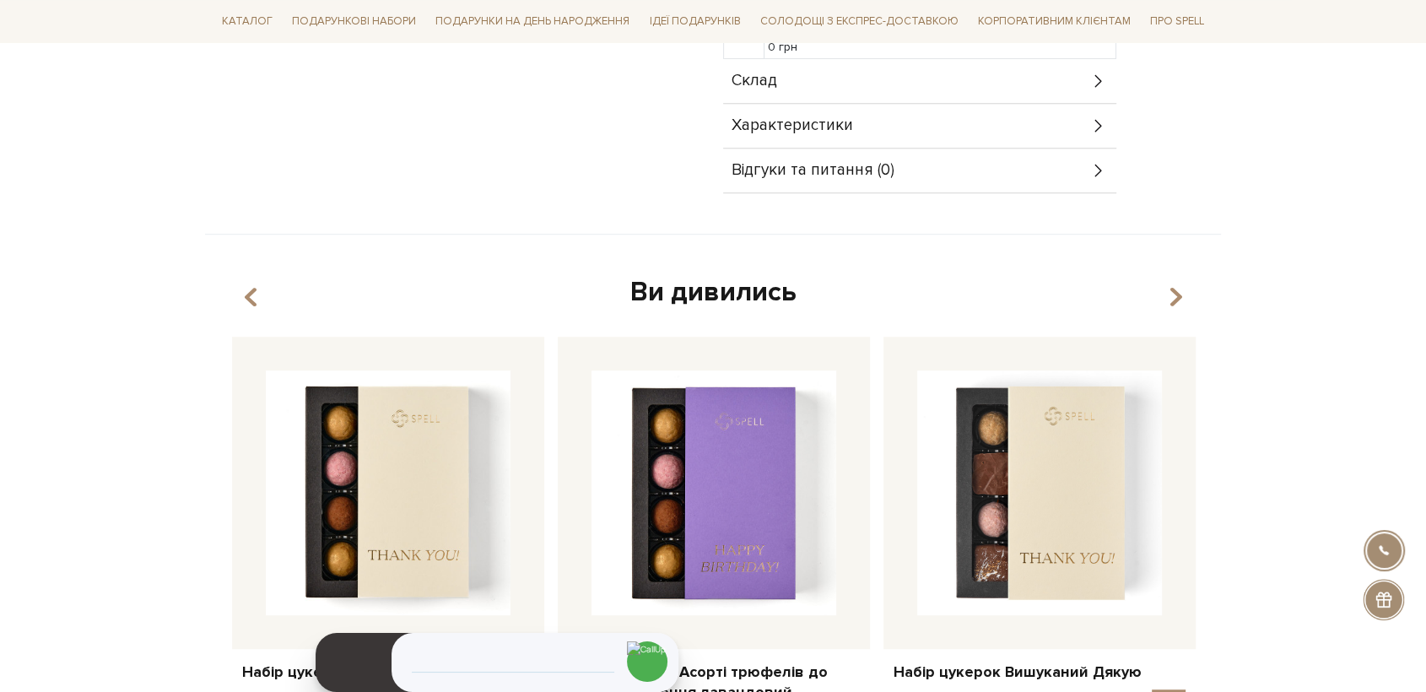
scroll to position [945, 0]
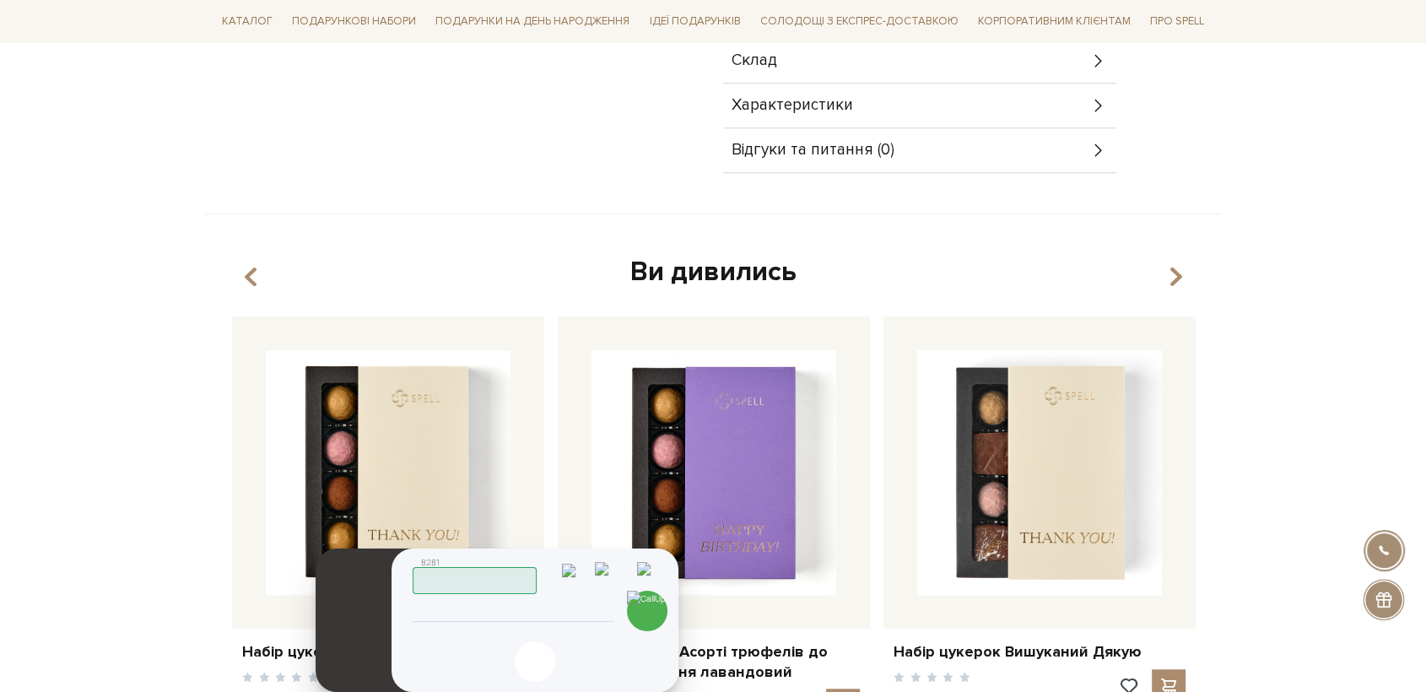
click at [597, 650] on div "Скопійовано в буфер обміну 1 2 ABC 3 DEF 4 GHI 5 JKL 6 MNO 7 PQRS 8 TUV 9 WXYZ …" at bounding box center [535, 661] width 287 height 41
click at [559, 604] on input "tel" at bounding box center [513, 612] width 172 height 20
type input "380631079609"
click at [657, 611] on img at bounding box center [647, 611] width 41 height 41
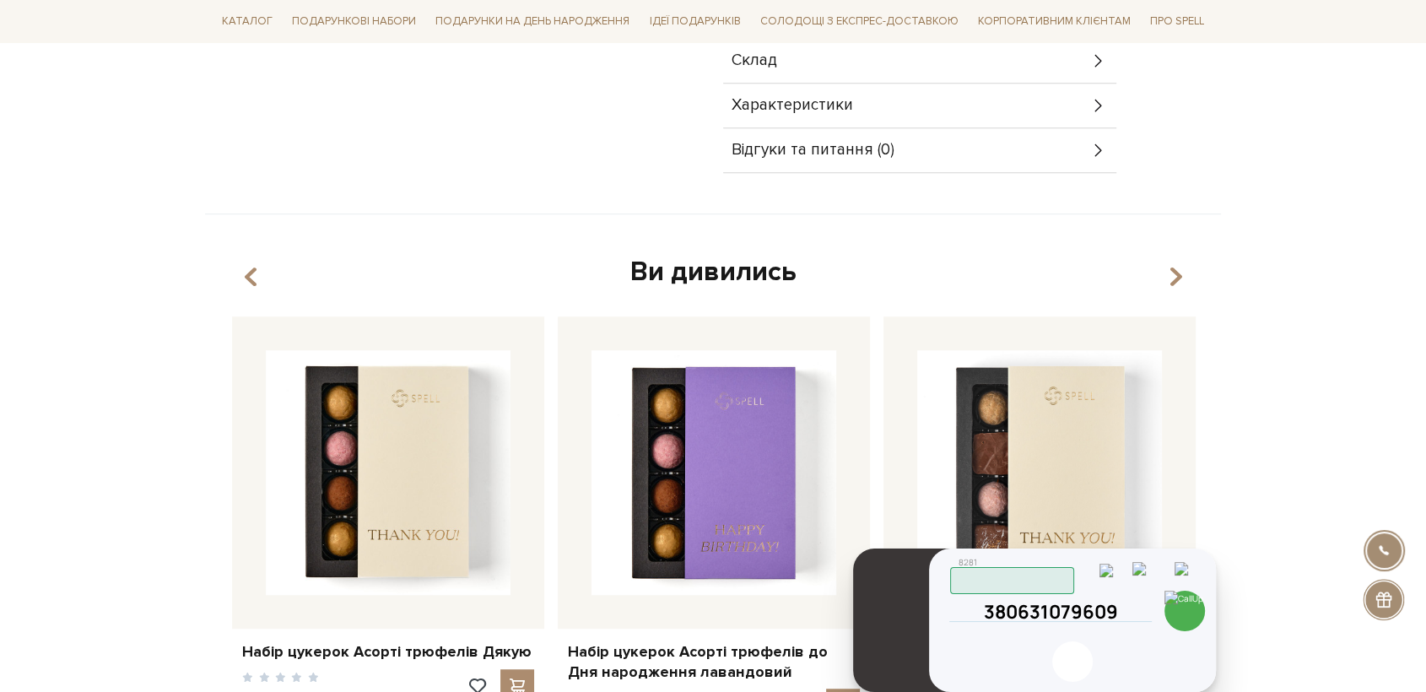
click at [1033, 603] on input "380631079609" at bounding box center [1051, 612] width 172 height 20
type input "0935468944"
click at [1183, 612] on img at bounding box center [1185, 611] width 41 height 41
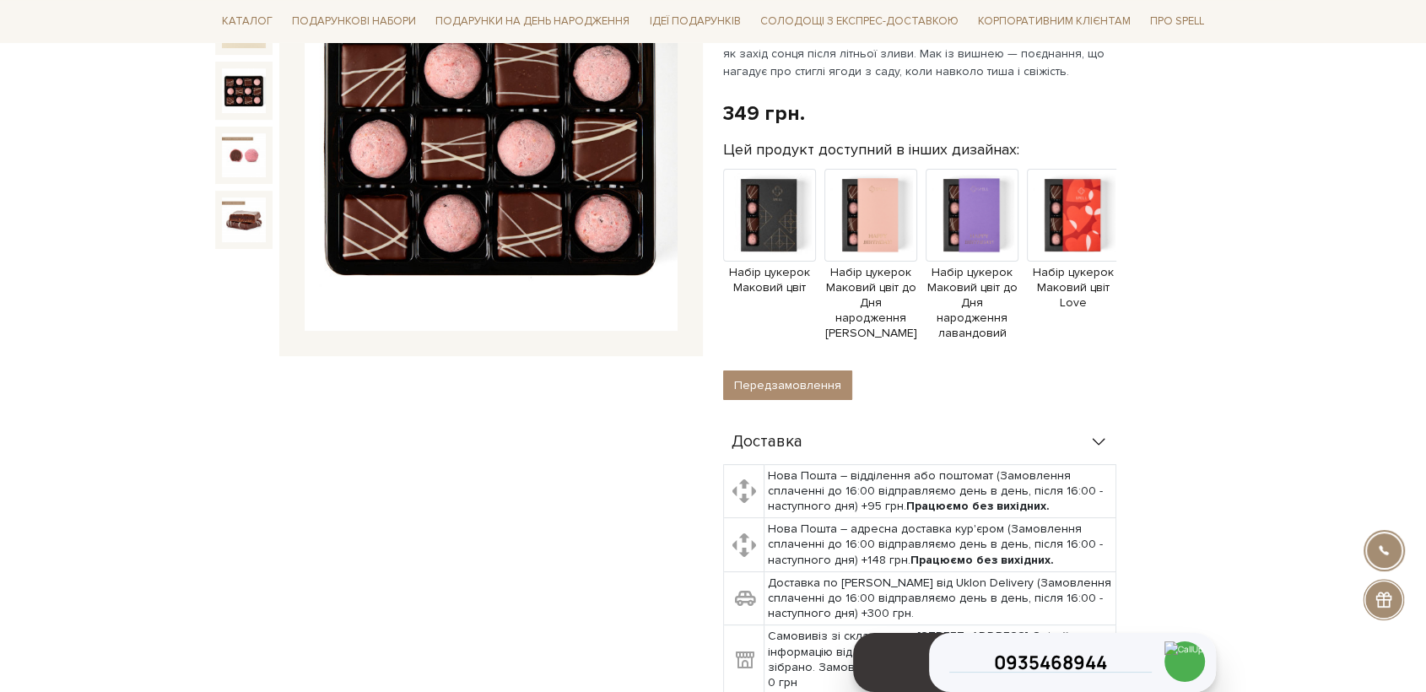
scroll to position [0, 0]
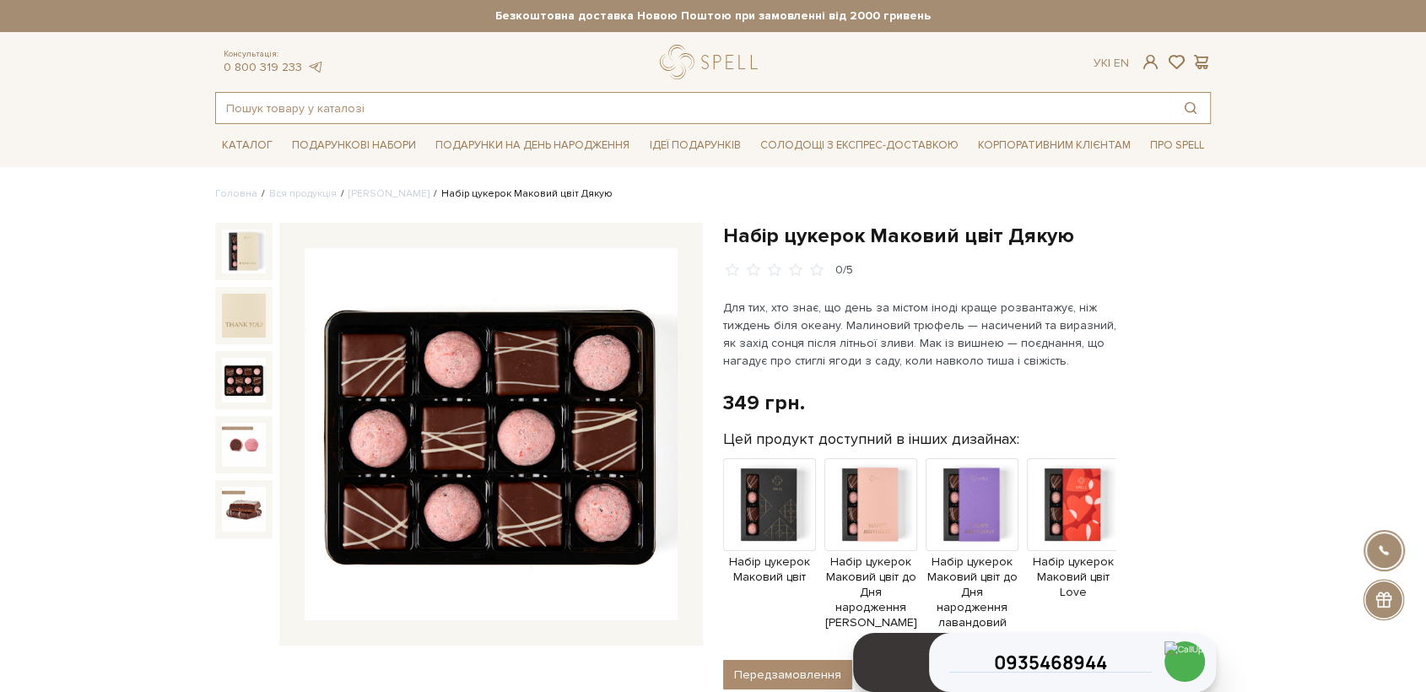
click at [315, 105] on input "text" at bounding box center [693, 108] width 955 height 30
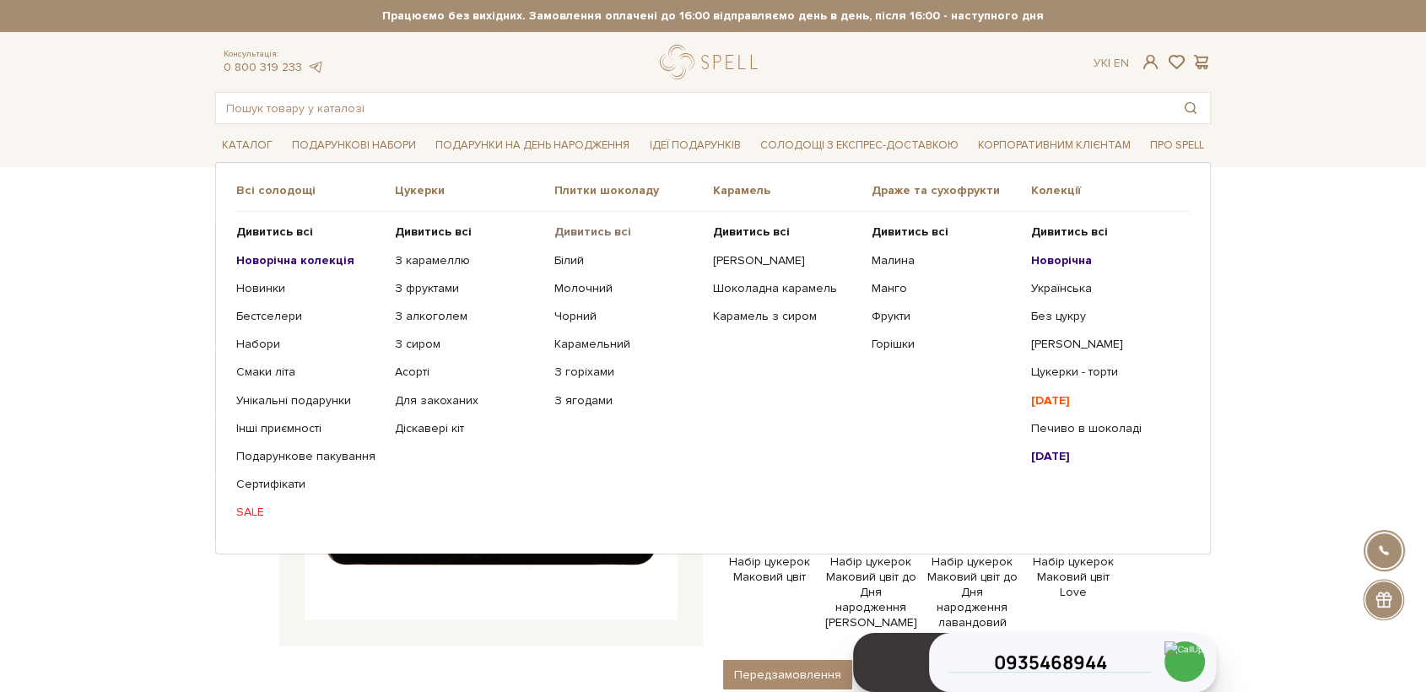
click at [614, 230] on b "Дивитись всі" at bounding box center [592, 231] width 77 height 14
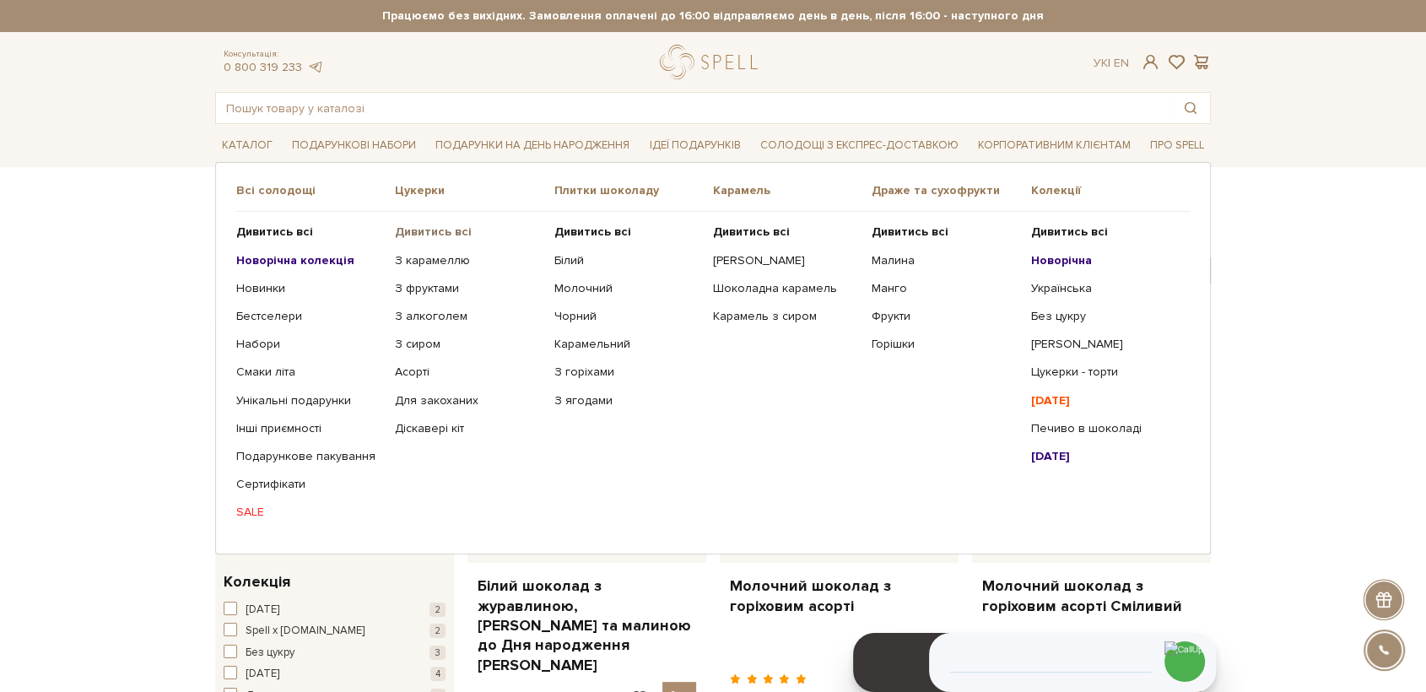
click at [433, 236] on b "Дивитись всі" at bounding box center [433, 231] width 77 height 14
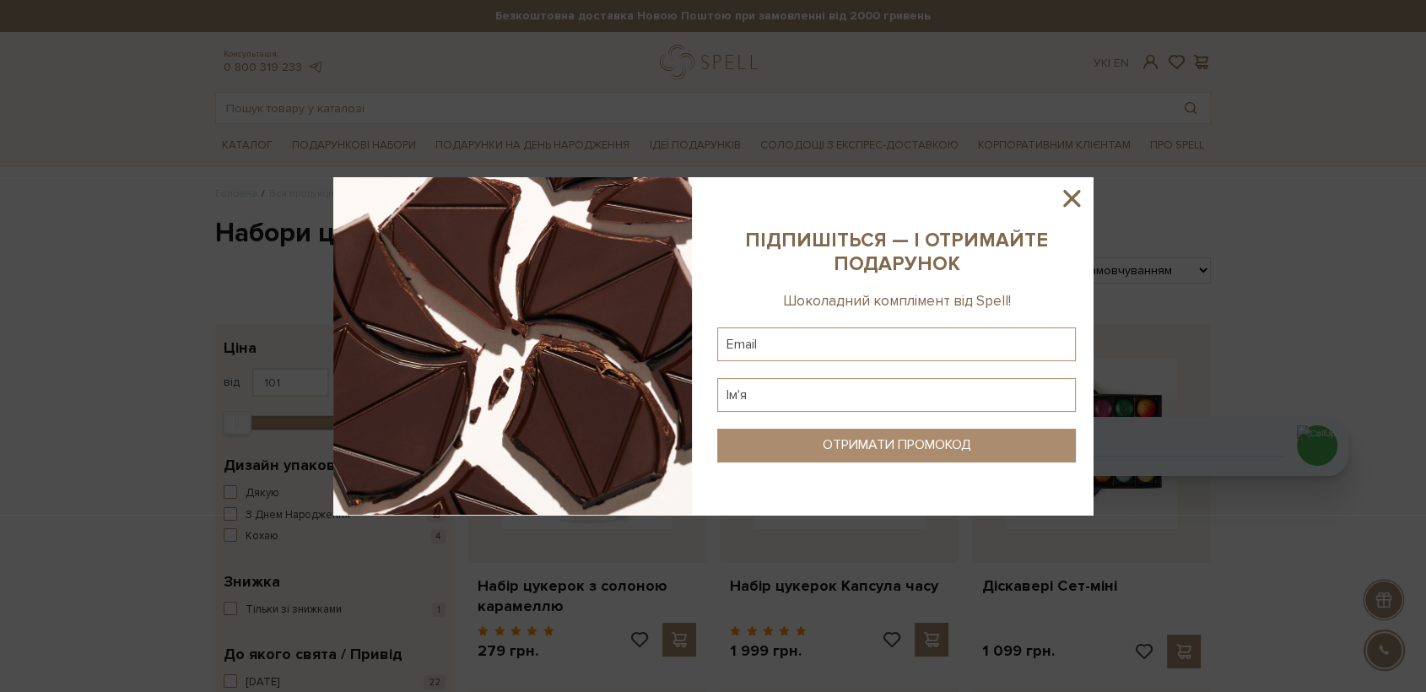
click at [631, 99] on div at bounding box center [713, 346] width 1426 height 692
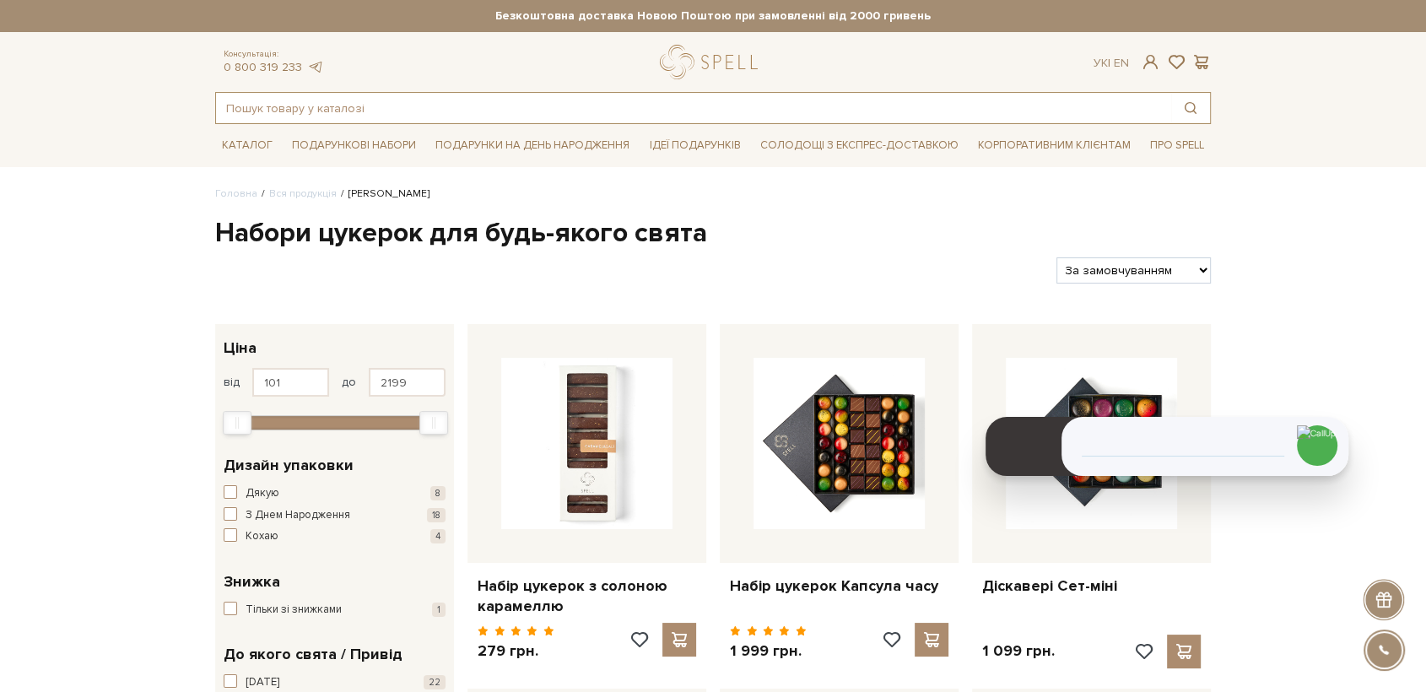
click at [631, 99] on input "text" at bounding box center [693, 108] width 955 height 30
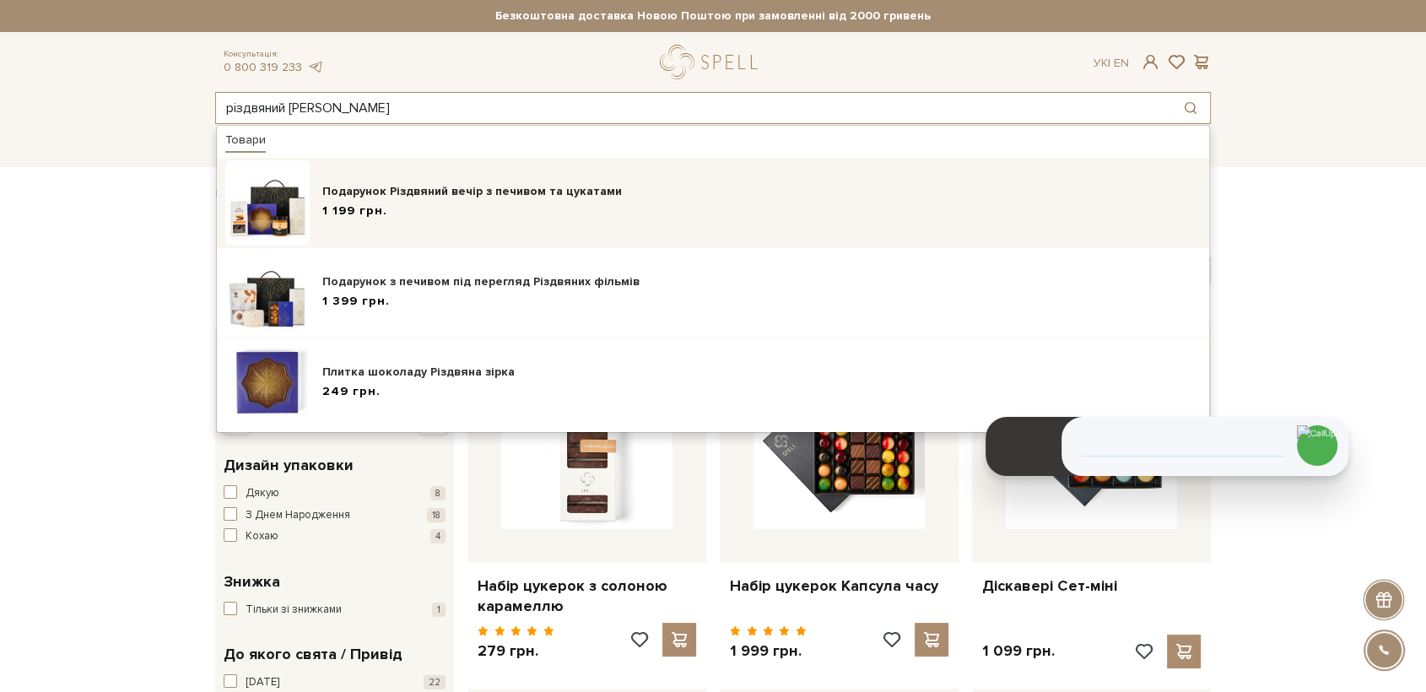
type input "різдвяний [PERSON_NAME]"
click at [561, 225] on div "Подарунок Різдвяний вечір з печивом та цукатами 1 199 грн." at bounding box center [713, 202] width 976 height 84
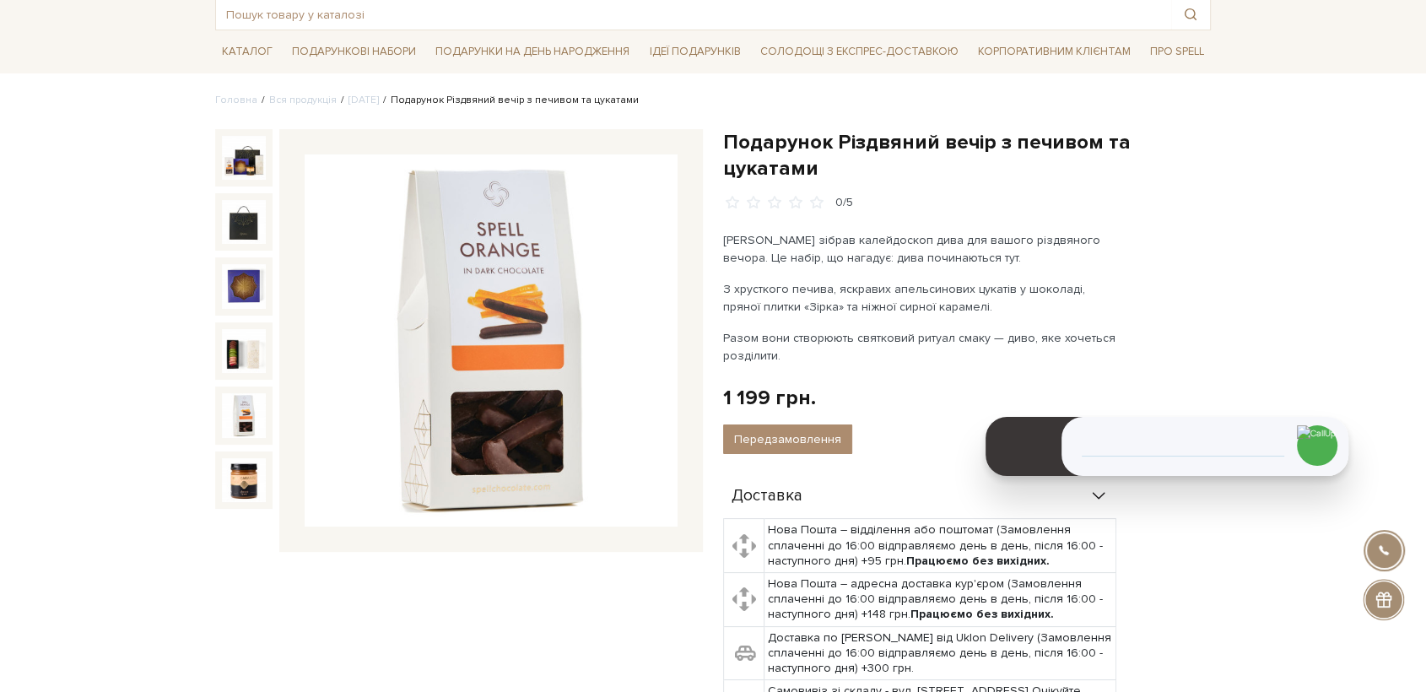
scroll to position [187, 0]
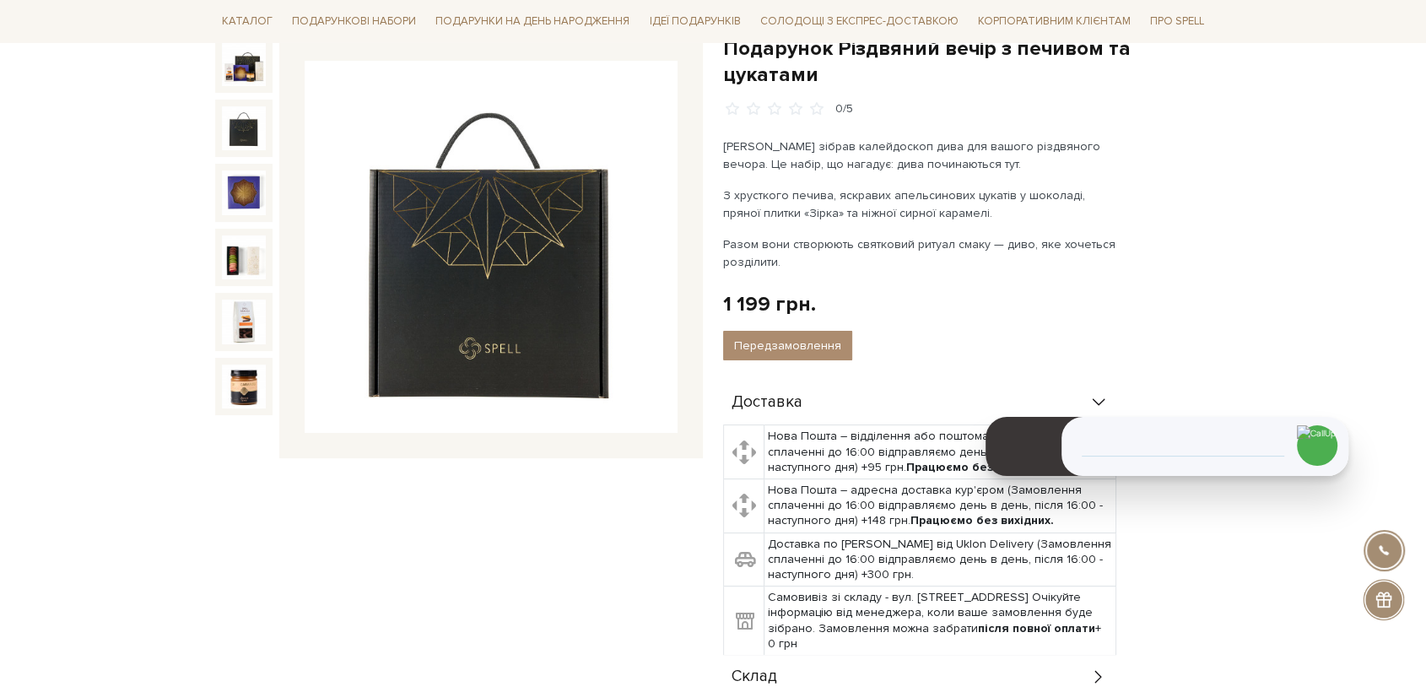
click at [484, 299] on img at bounding box center [491, 247] width 373 height 373
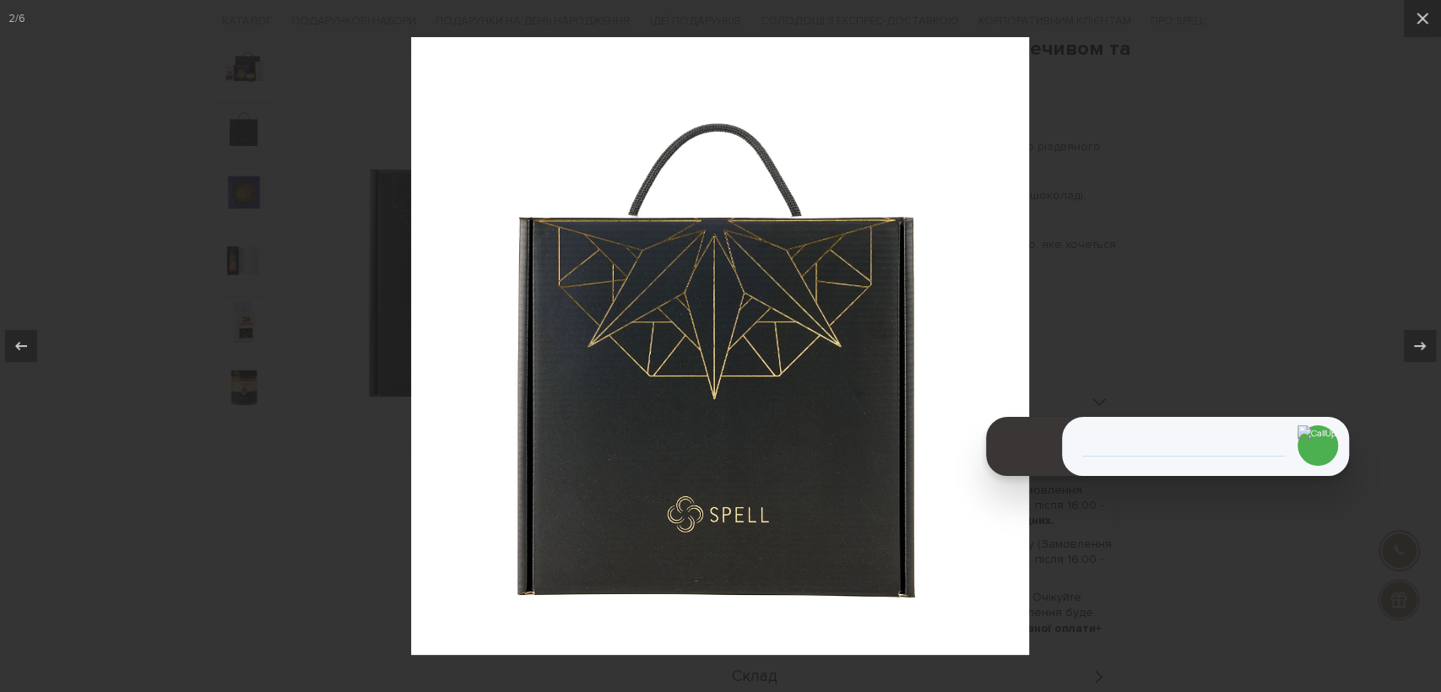
drag, startPoint x: 337, startPoint y: 439, endPoint x: 317, endPoint y: 378, distance: 63.8
click at [339, 434] on div at bounding box center [720, 346] width 1441 height 692
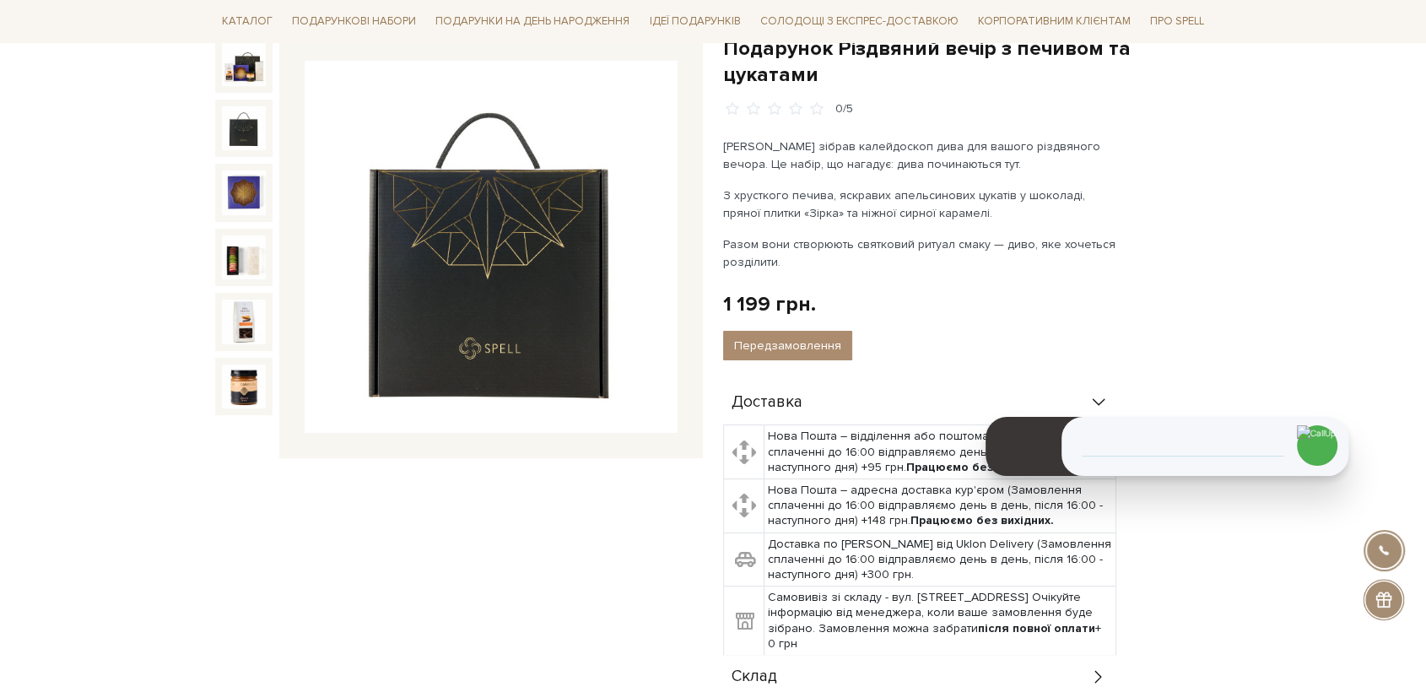
click at [543, 327] on img at bounding box center [491, 247] width 373 height 373
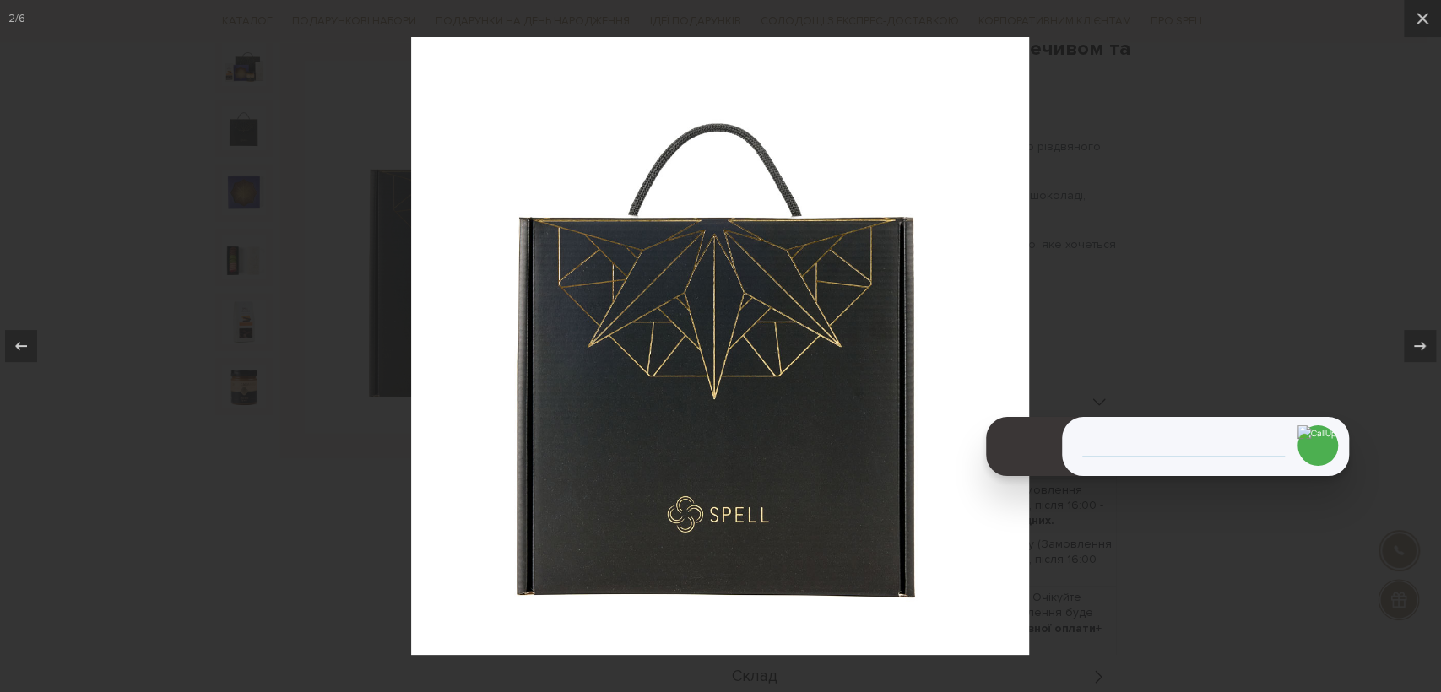
click at [327, 455] on div at bounding box center [720, 346] width 1441 height 692
